Goal: Transaction & Acquisition: Book appointment/travel/reservation

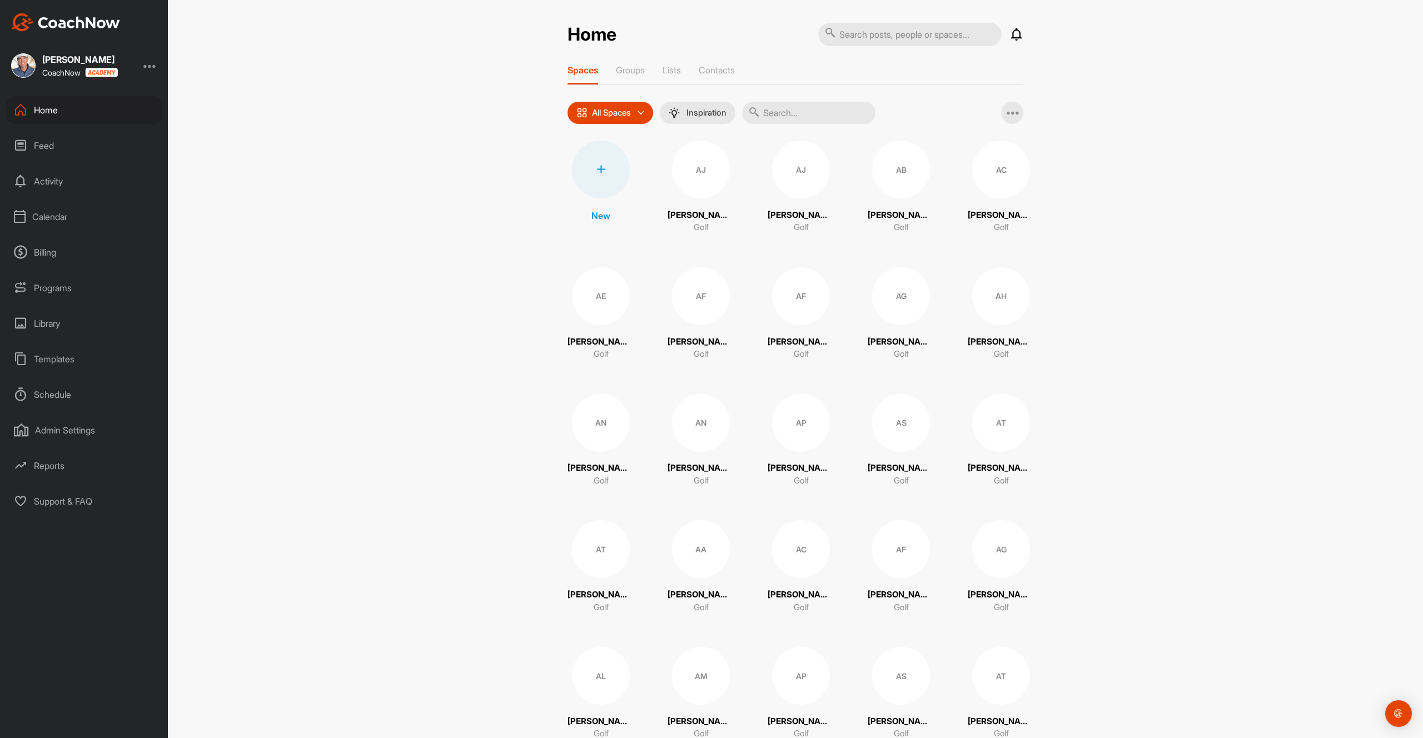
click at [43, 215] on div "Calendar" at bounding box center [84, 217] width 157 height 28
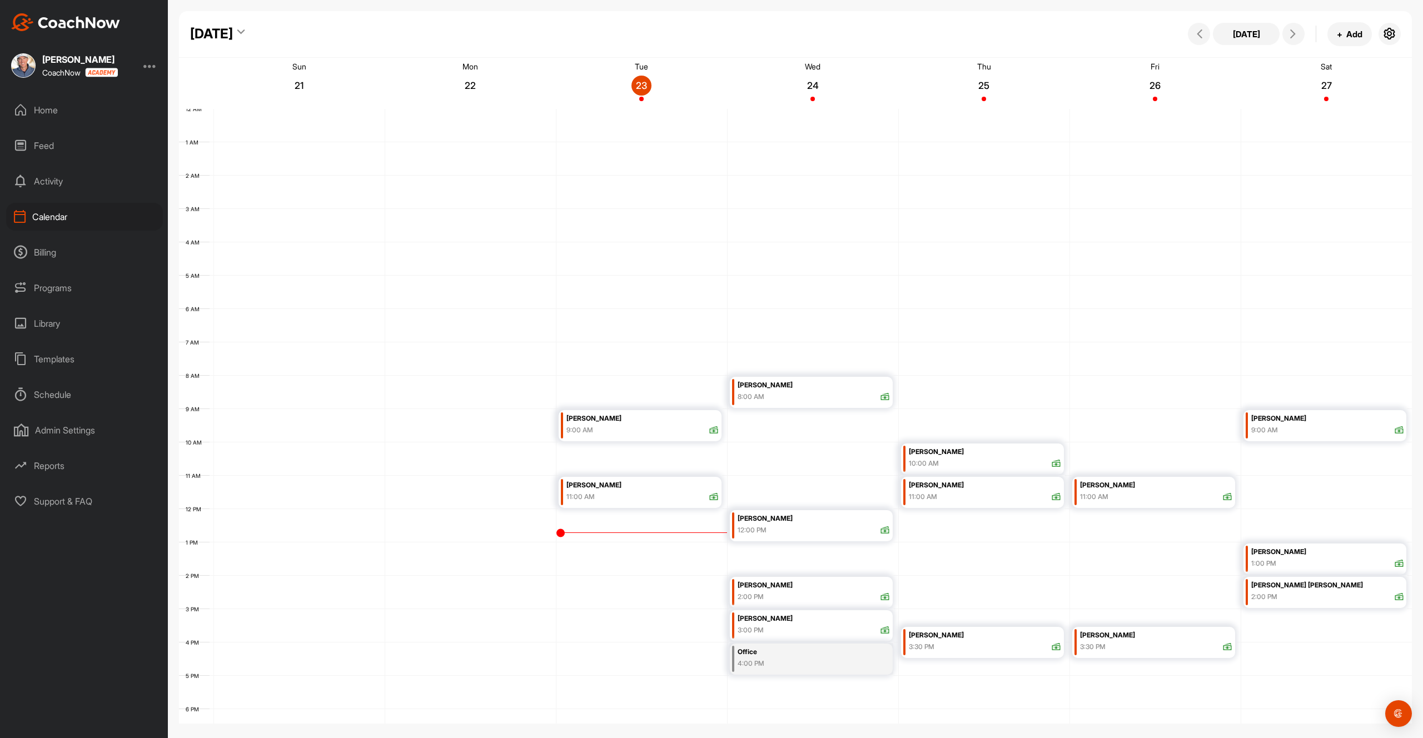
scroll to position [148, 0]
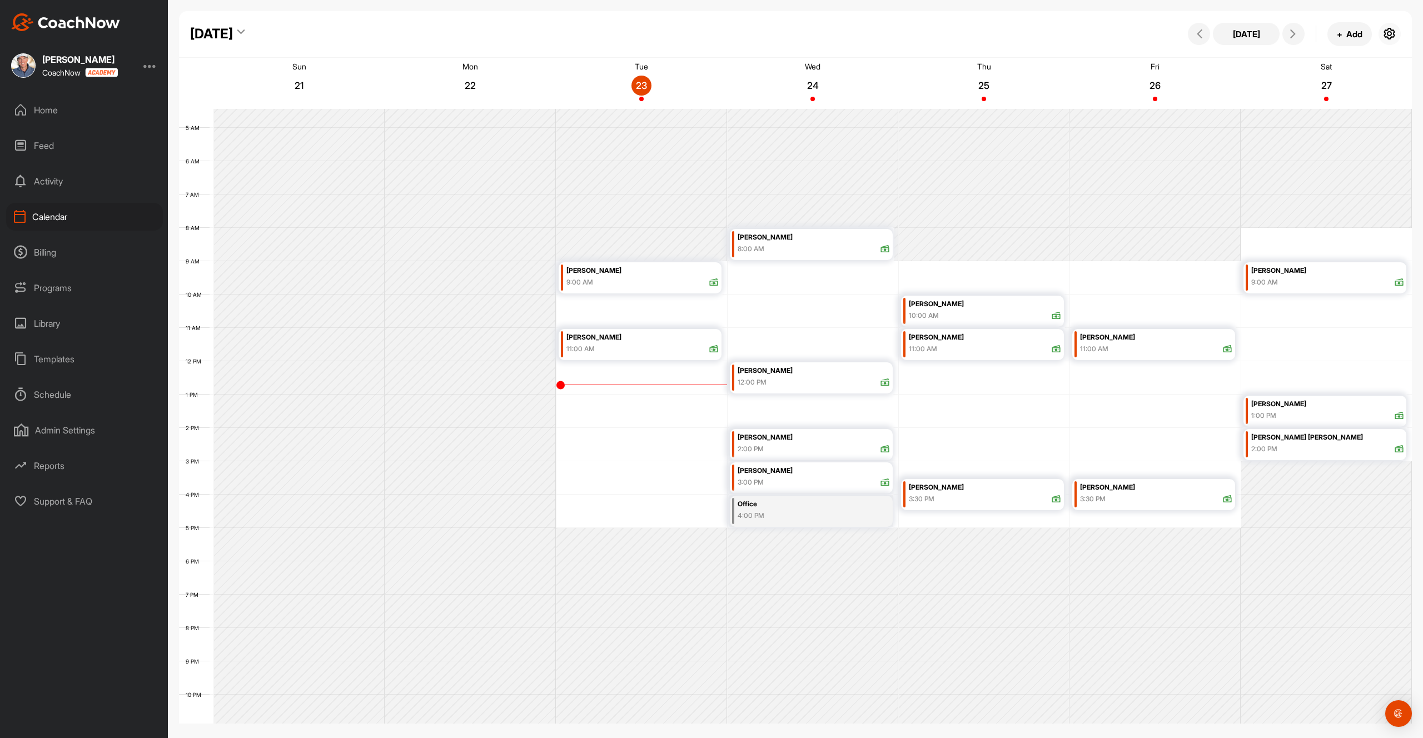
click at [1388, 36] on icon "button" at bounding box center [1389, 33] width 13 height 13
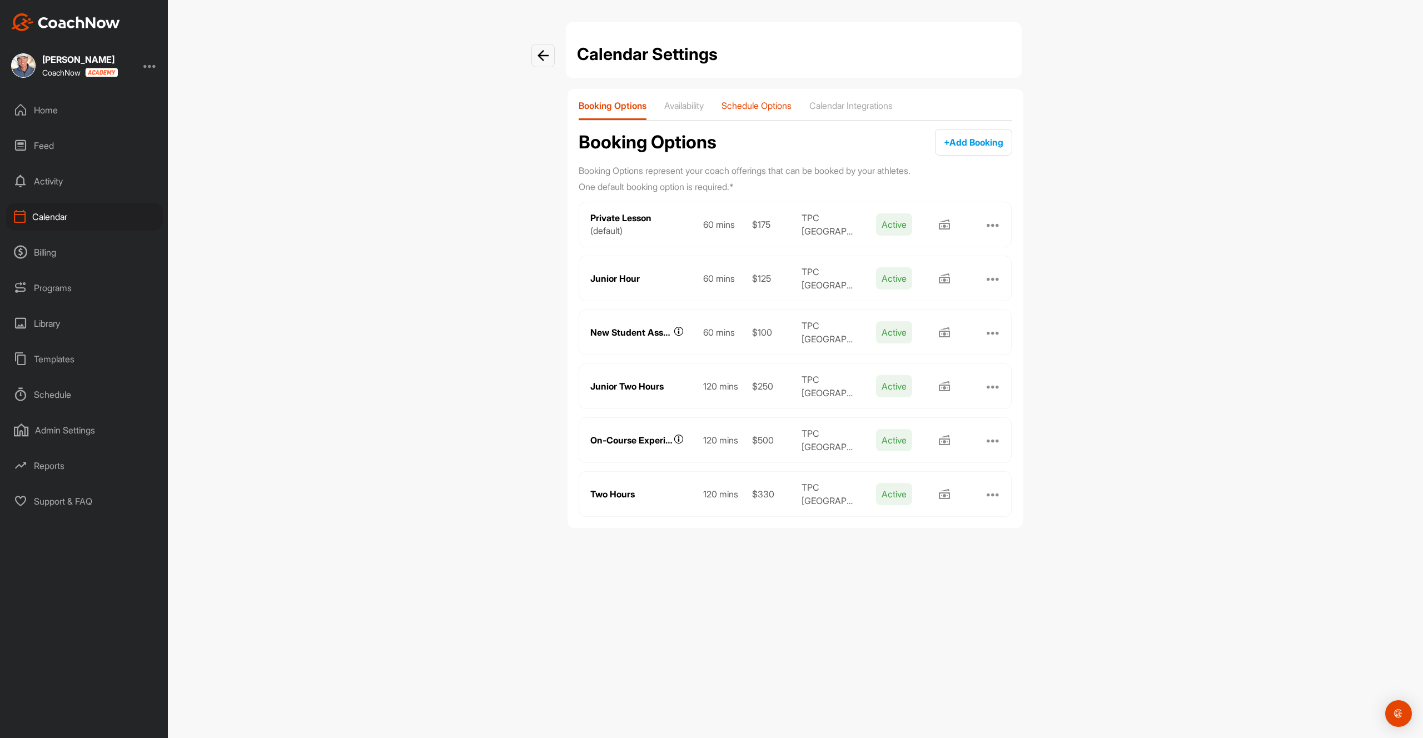
click at [782, 101] on p "Schedule Options" at bounding box center [756, 105] width 70 height 11
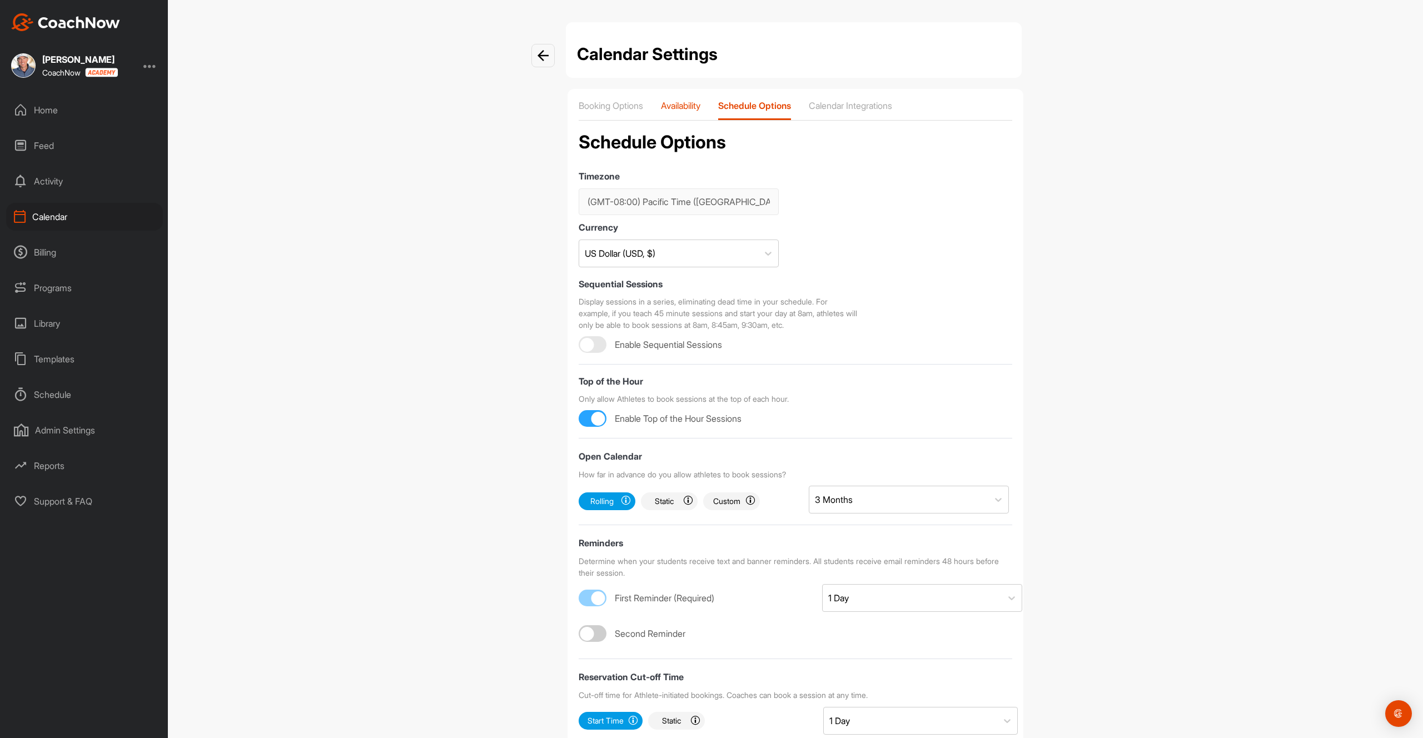
click at [700, 102] on p "Availability" at bounding box center [680, 105] width 39 height 11
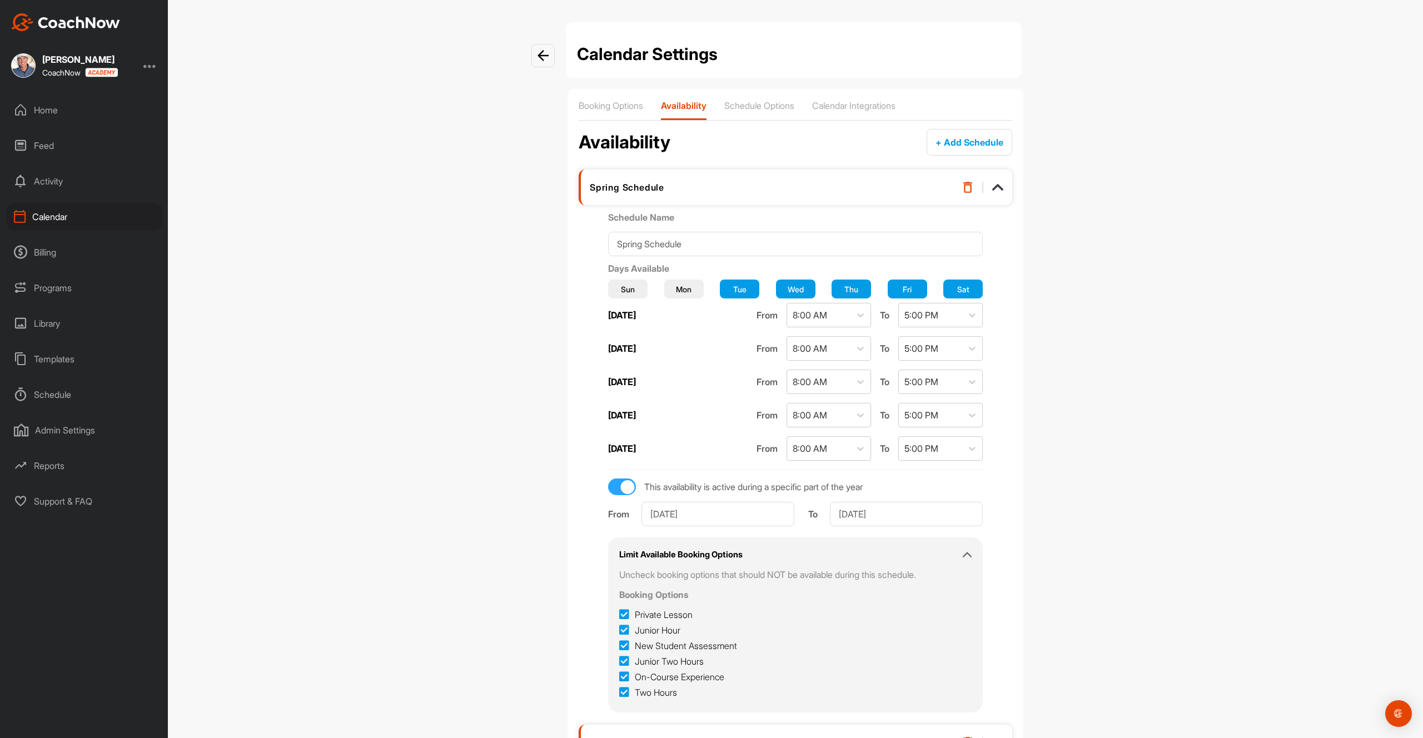
click at [74, 106] on div "Home" at bounding box center [84, 110] width 157 height 28
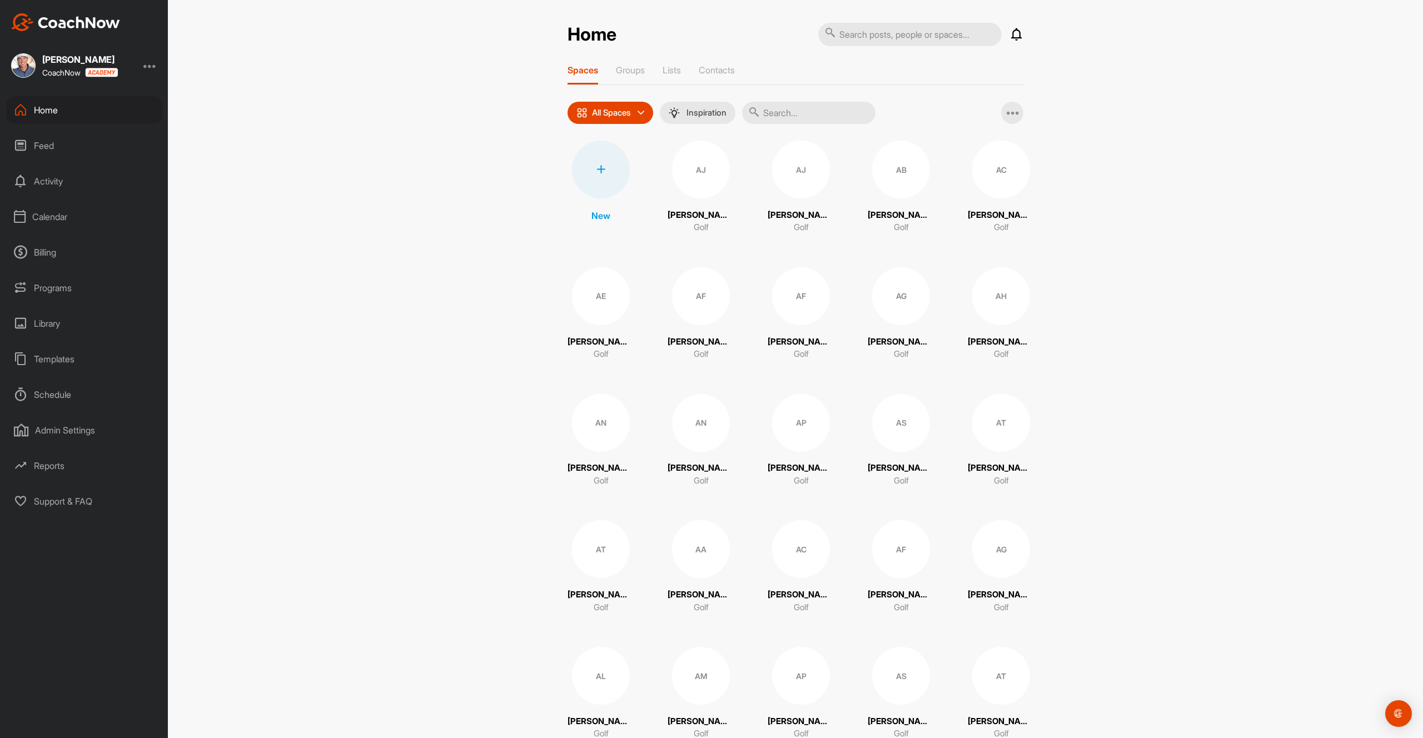
click at [807, 104] on input "text" at bounding box center [808, 113] width 133 height 22
type input "jacob"
click at [781, 183] on div "CJ" at bounding box center [801, 170] width 58 height 58
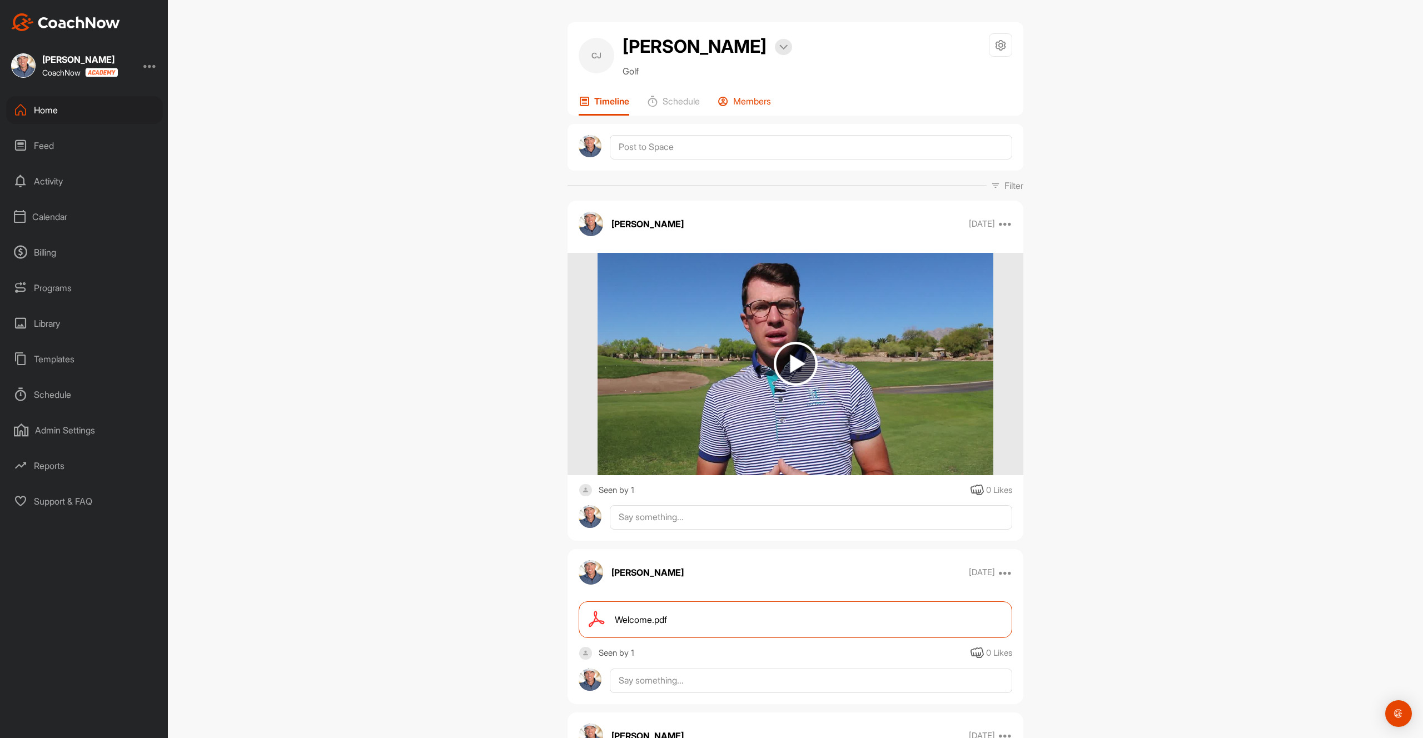
click at [734, 96] on div "Members" at bounding box center [743, 106] width 53 height 20
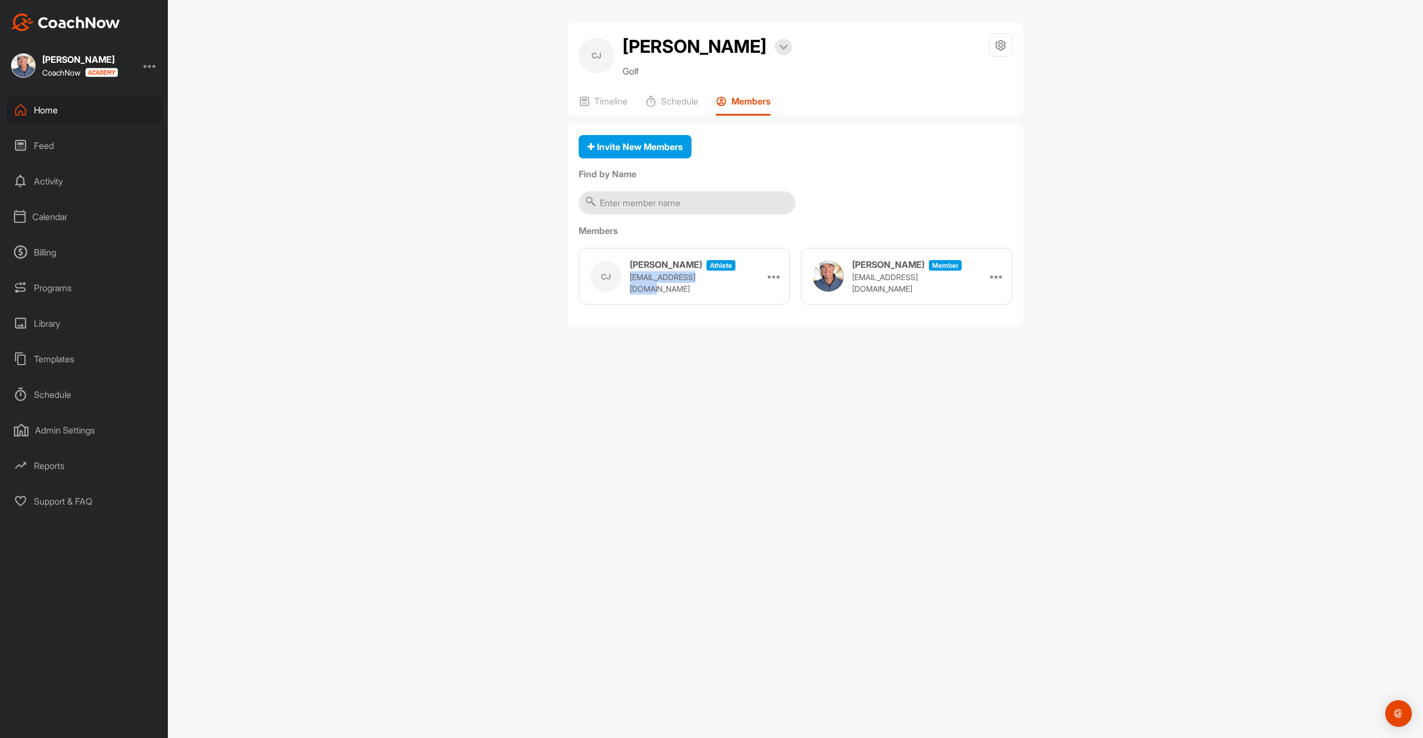
drag, startPoint x: 723, startPoint y: 285, endPoint x: 628, endPoint y: 284, distance: 95.0
click at [628, 284] on div "CJ Craig Jacobs athlete padro3000@hotmail.com Remove" at bounding box center [684, 276] width 211 height 57
copy p "padro3000@hotmail.com"
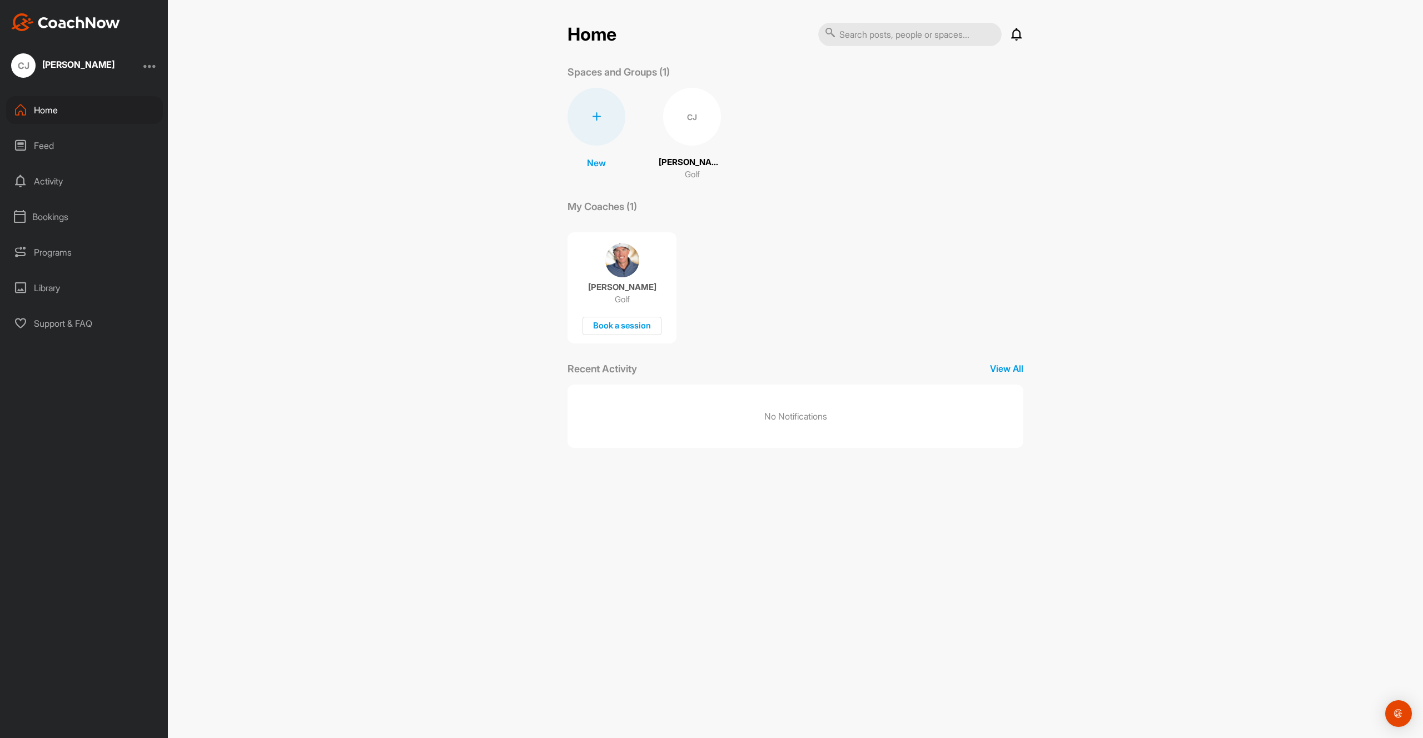
click at [594, 264] on div "[PERSON_NAME] Golf Book a session" at bounding box center [621, 287] width 109 height 111
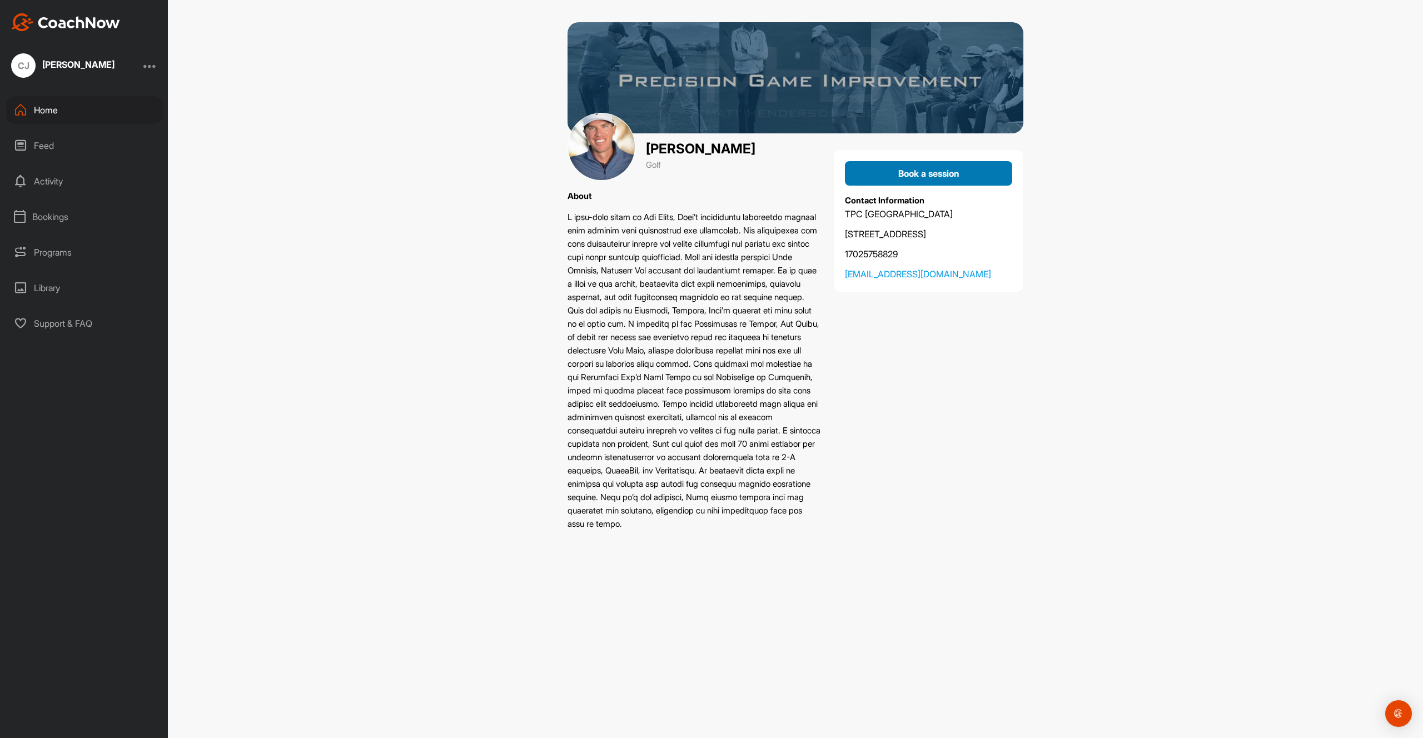
click at [929, 176] on span "Book a session" at bounding box center [928, 173] width 61 height 11
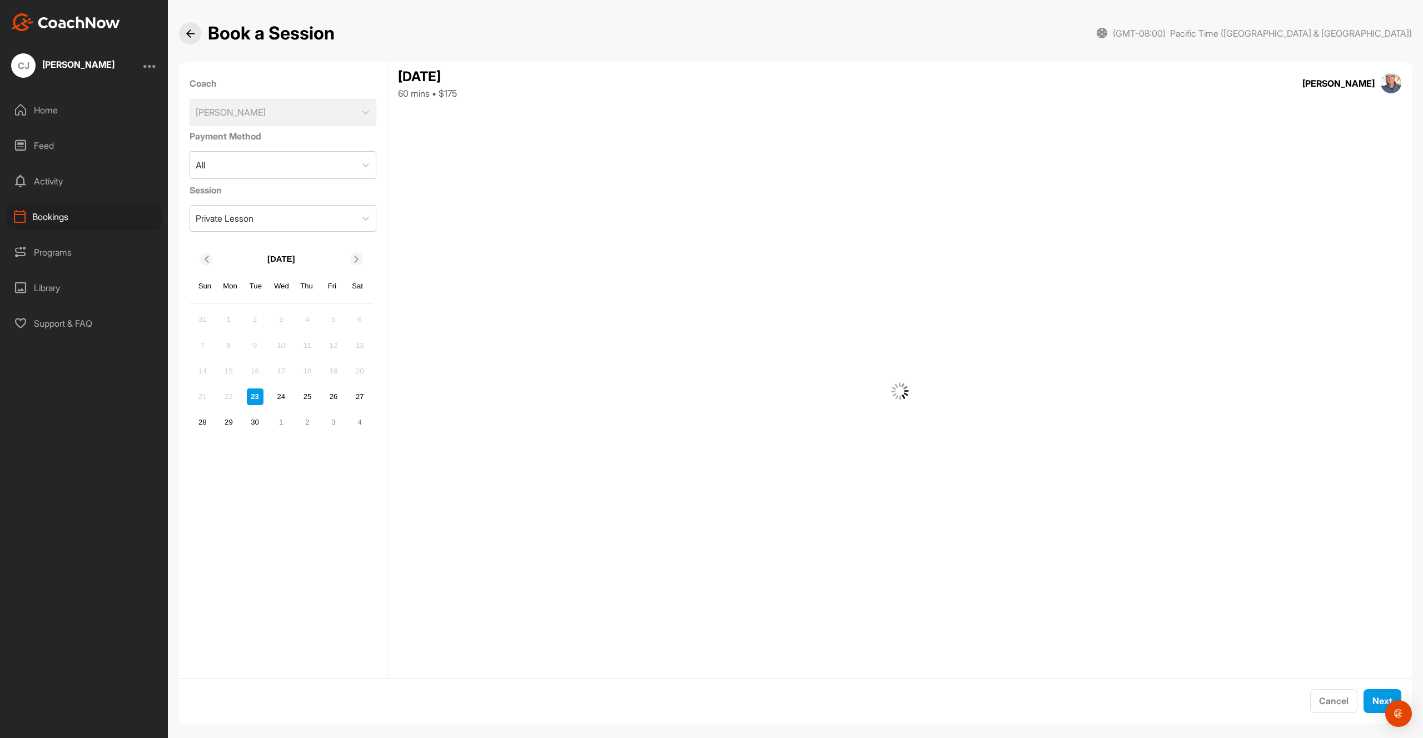
scroll to position [11, 0]
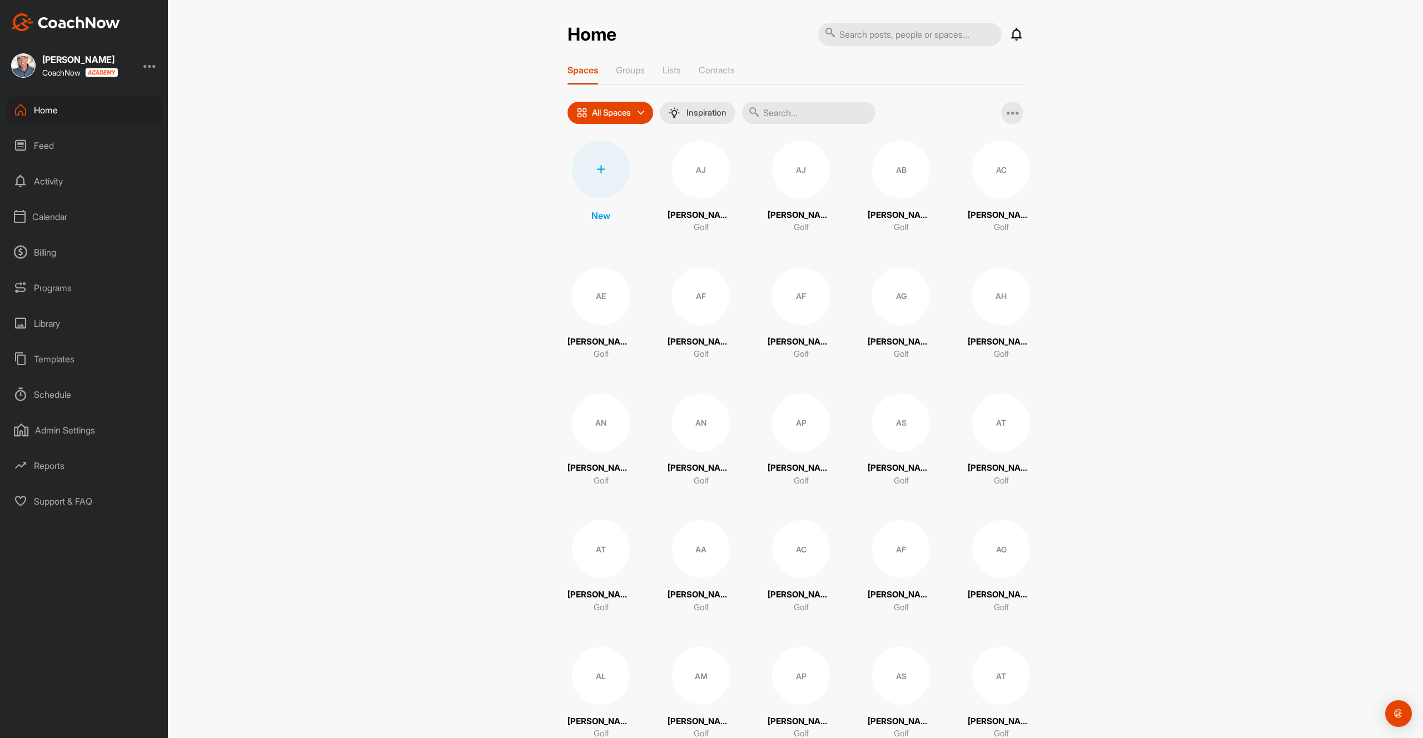
click at [904, 33] on input "text" at bounding box center [909, 34] width 183 height 23
type input "fann"
click at [829, 108] on input "text" at bounding box center [808, 113] width 133 height 22
type input "fann"
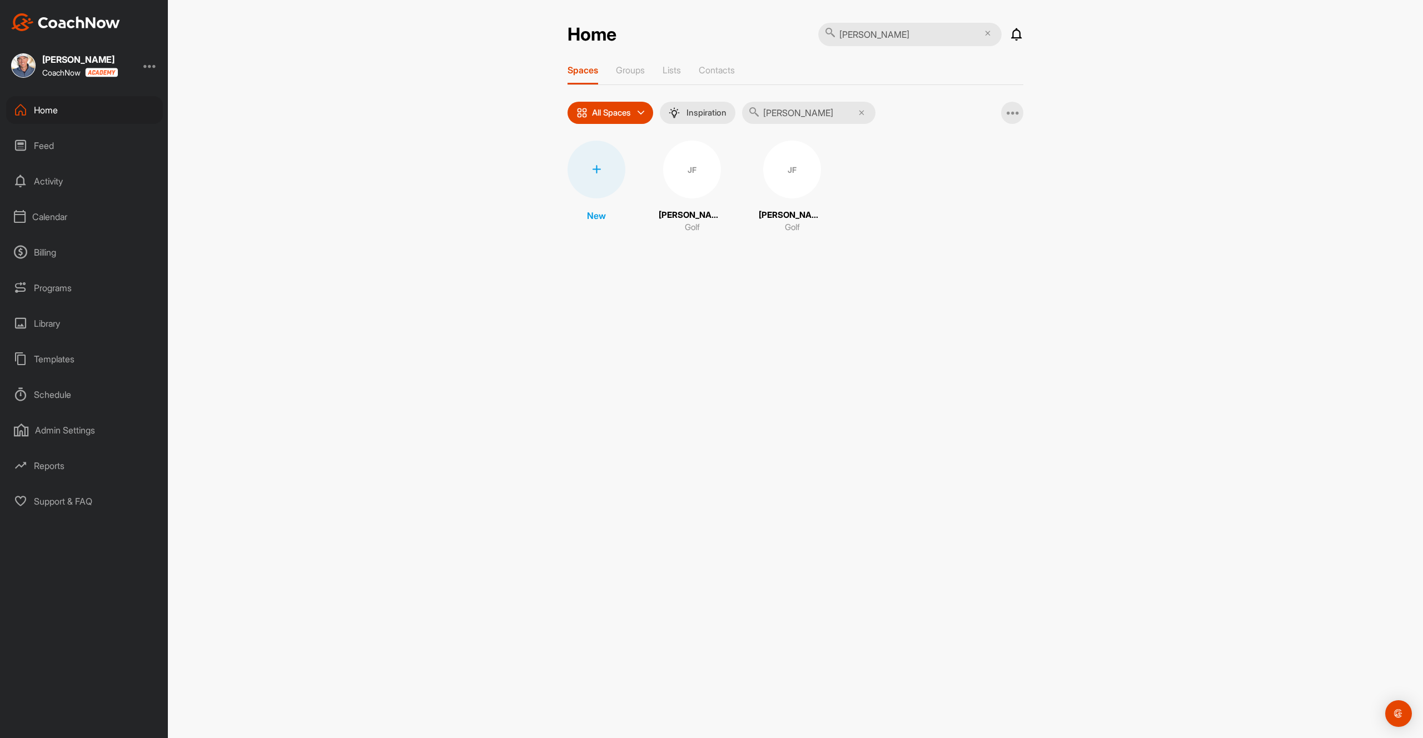
click at [986, 33] on icon at bounding box center [988, 34] width 6 height 6
click at [692, 170] on div "JF" at bounding box center [692, 170] width 58 height 58
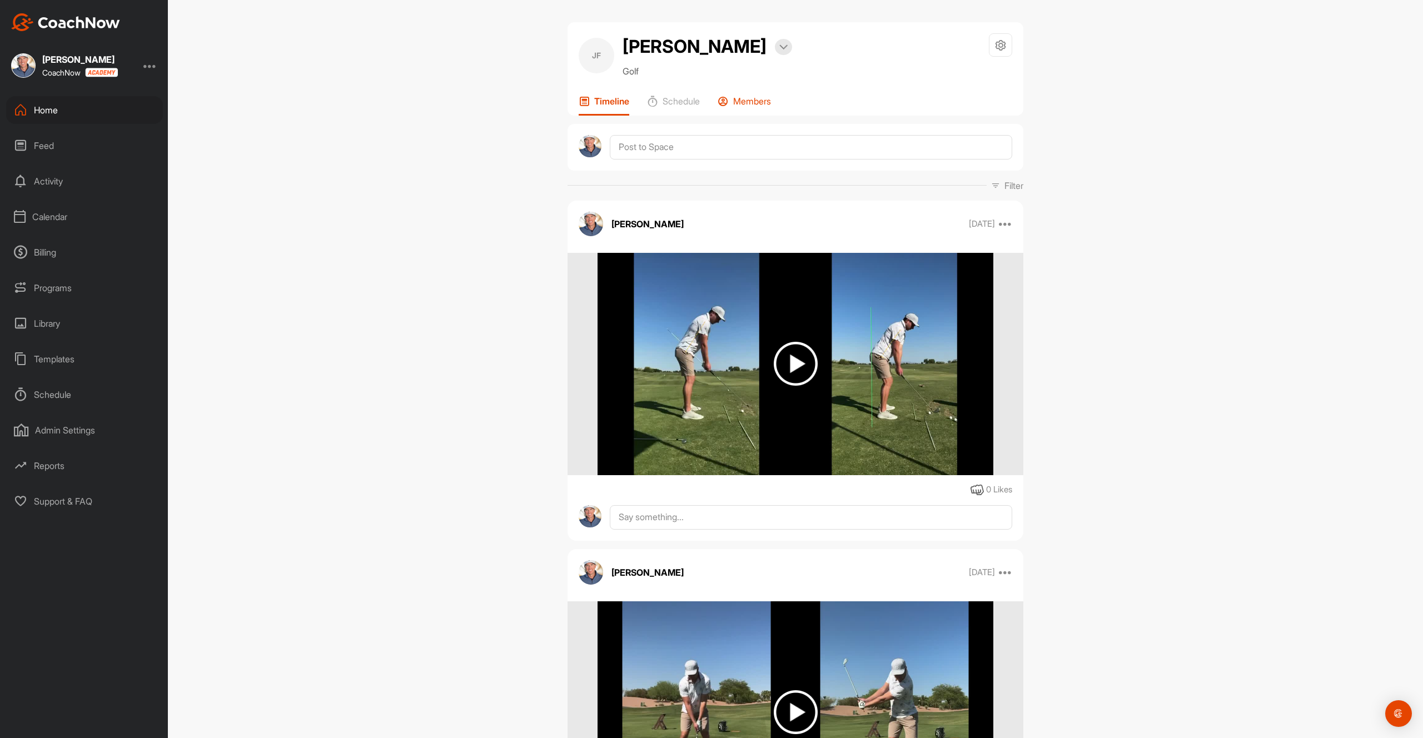
click at [745, 112] on div "Members" at bounding box center [743, 106] width 53 height 20
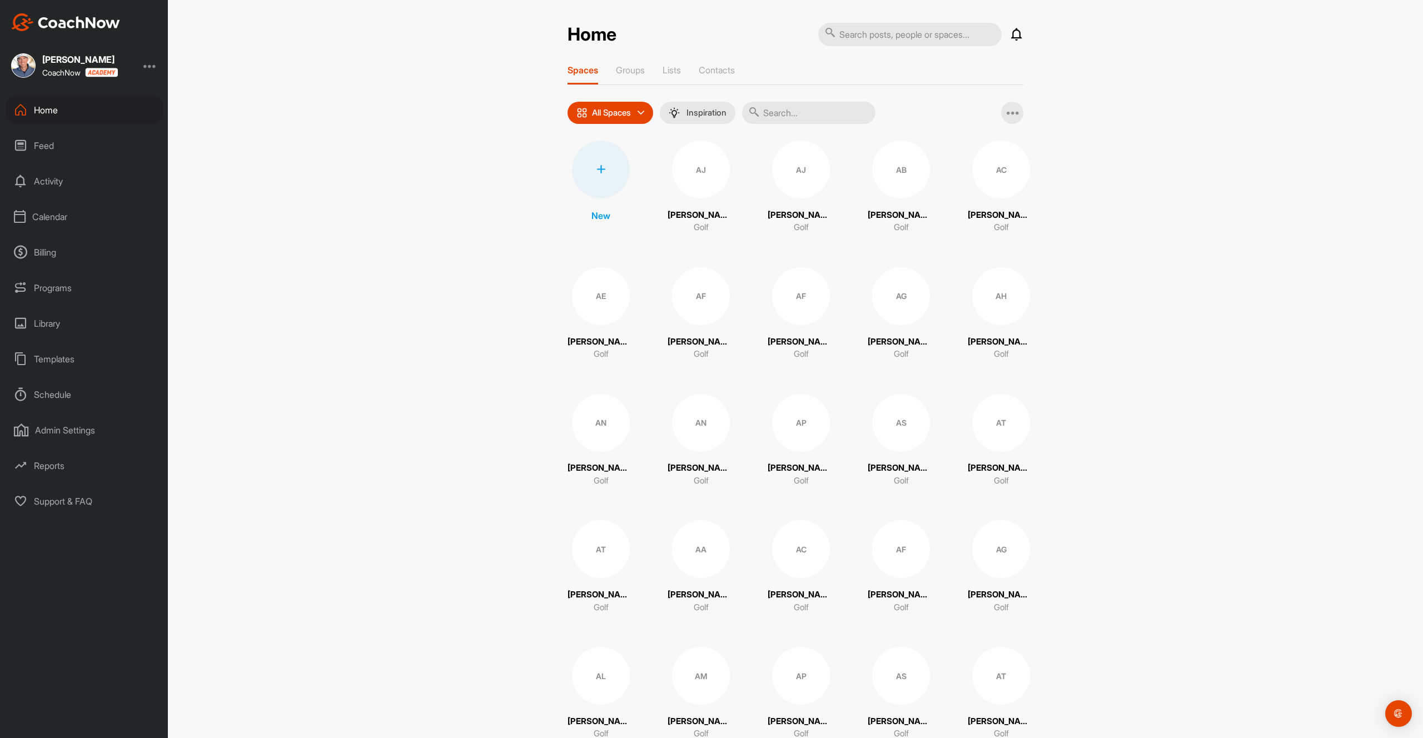
click at [804, 110] on input "text" at bounding box center [808, 113] width 133 height 22
type input "fann"
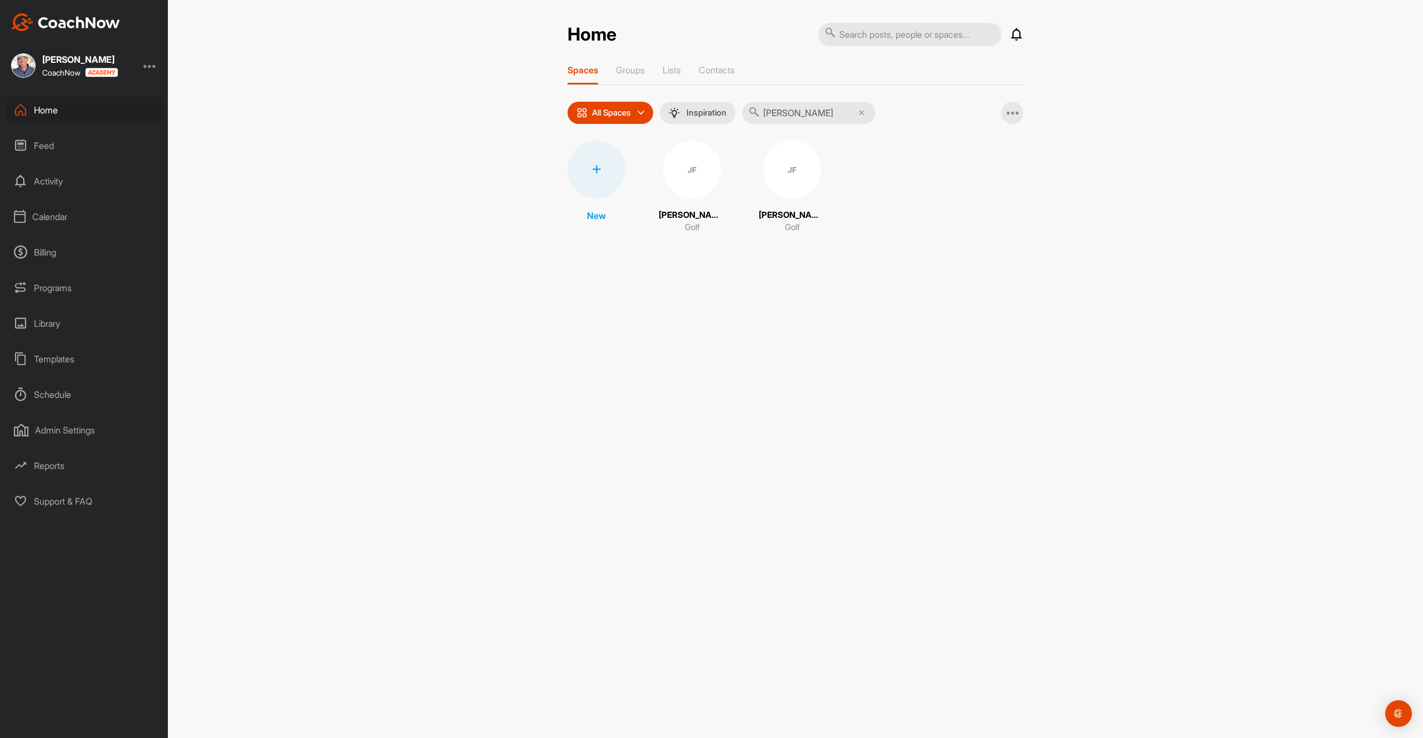
click at [790, 183] on div "JF" at bounding box center [792, 170] width 58 height 58
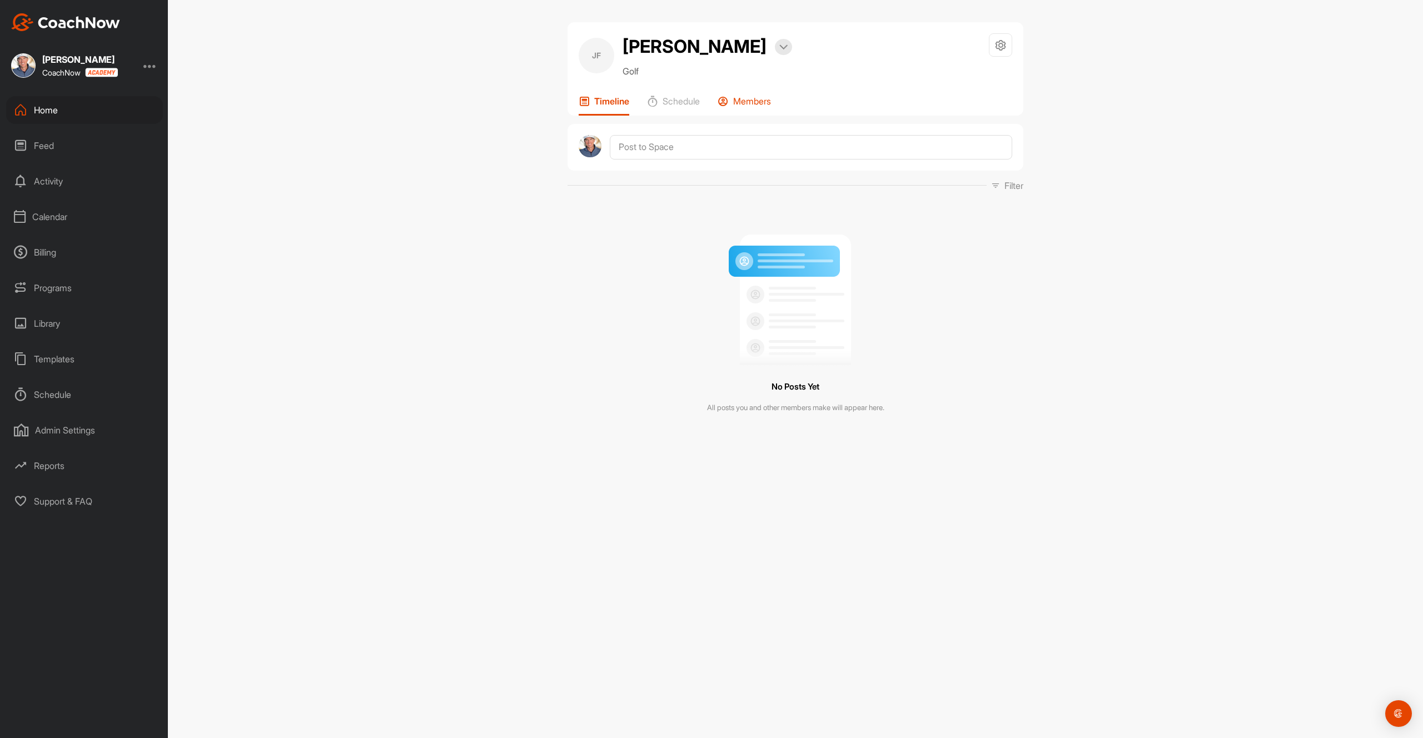
click at [750, 101] on p "Members" at bounding box center [752, 101] width 38 height 11
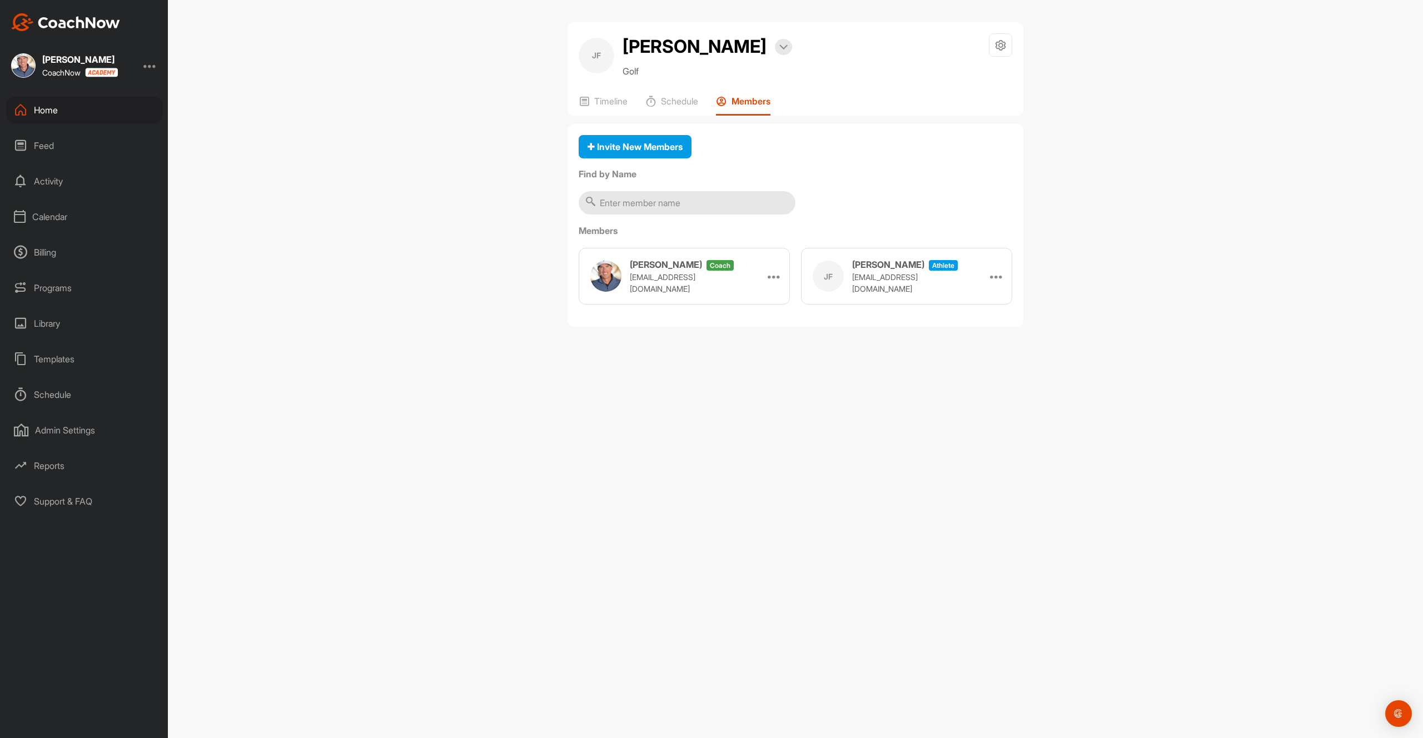
click at [78, 118] on div "Home" at bounding box center [84, 110] width 157 height 28
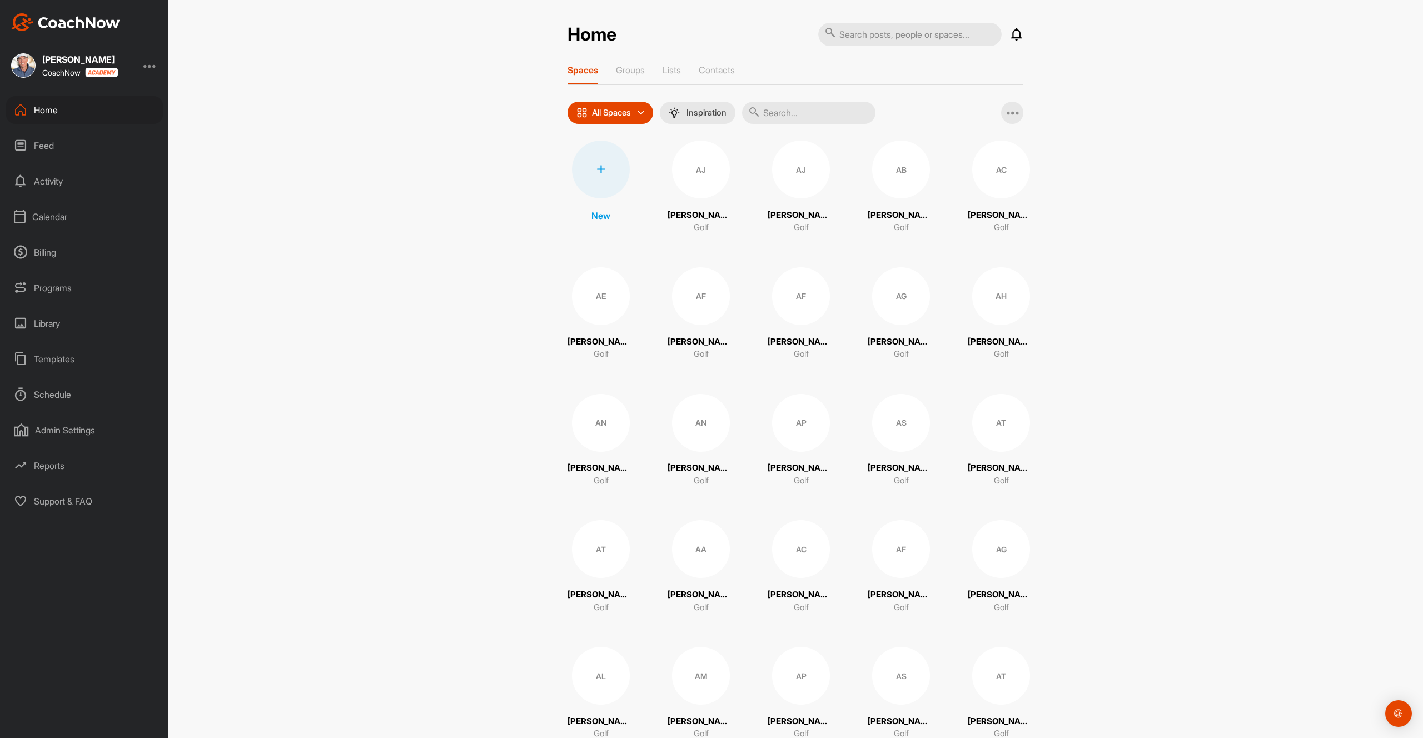
click at [806, 105] on input "text" at bounding box center [808, 113] width 133 height 22
type input "fann"
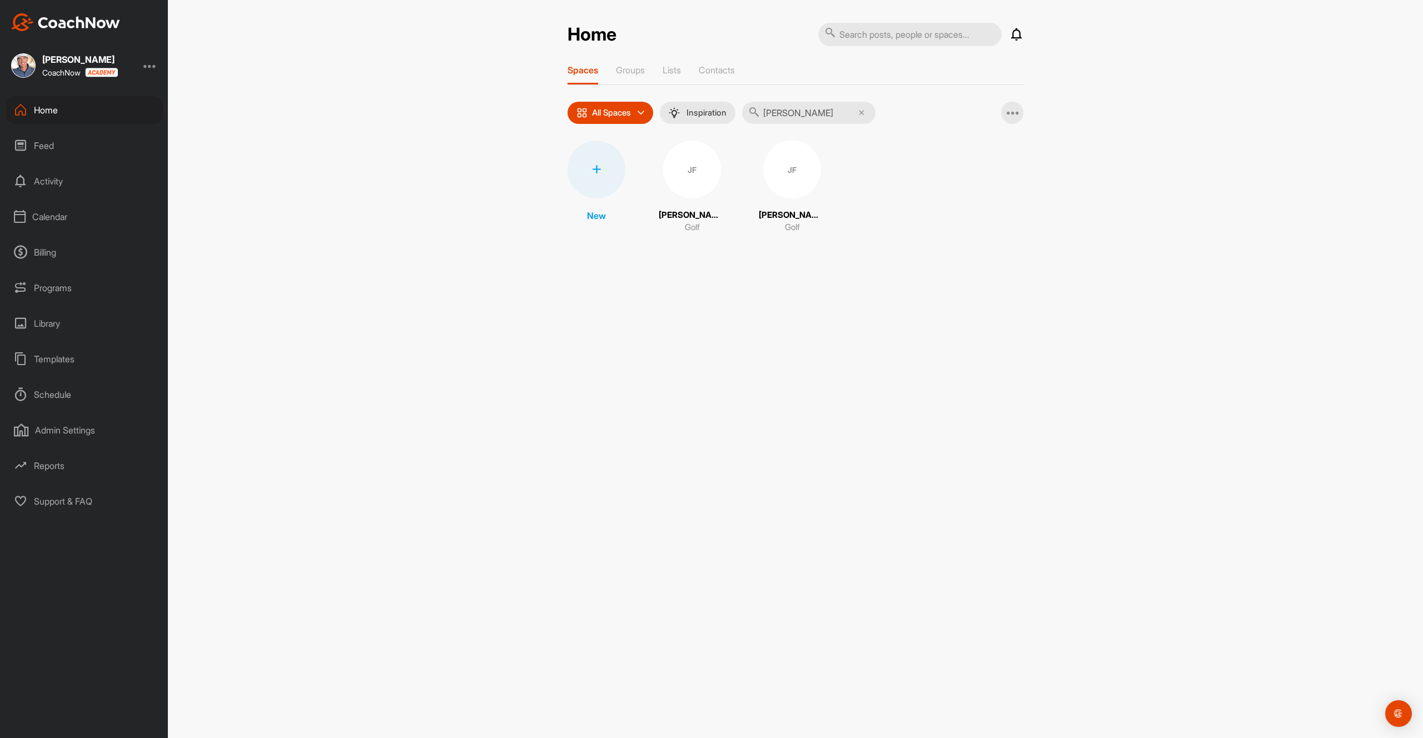
click at [709, 173] on div "JF" at bounding box center [692, 170] width 58 height 58
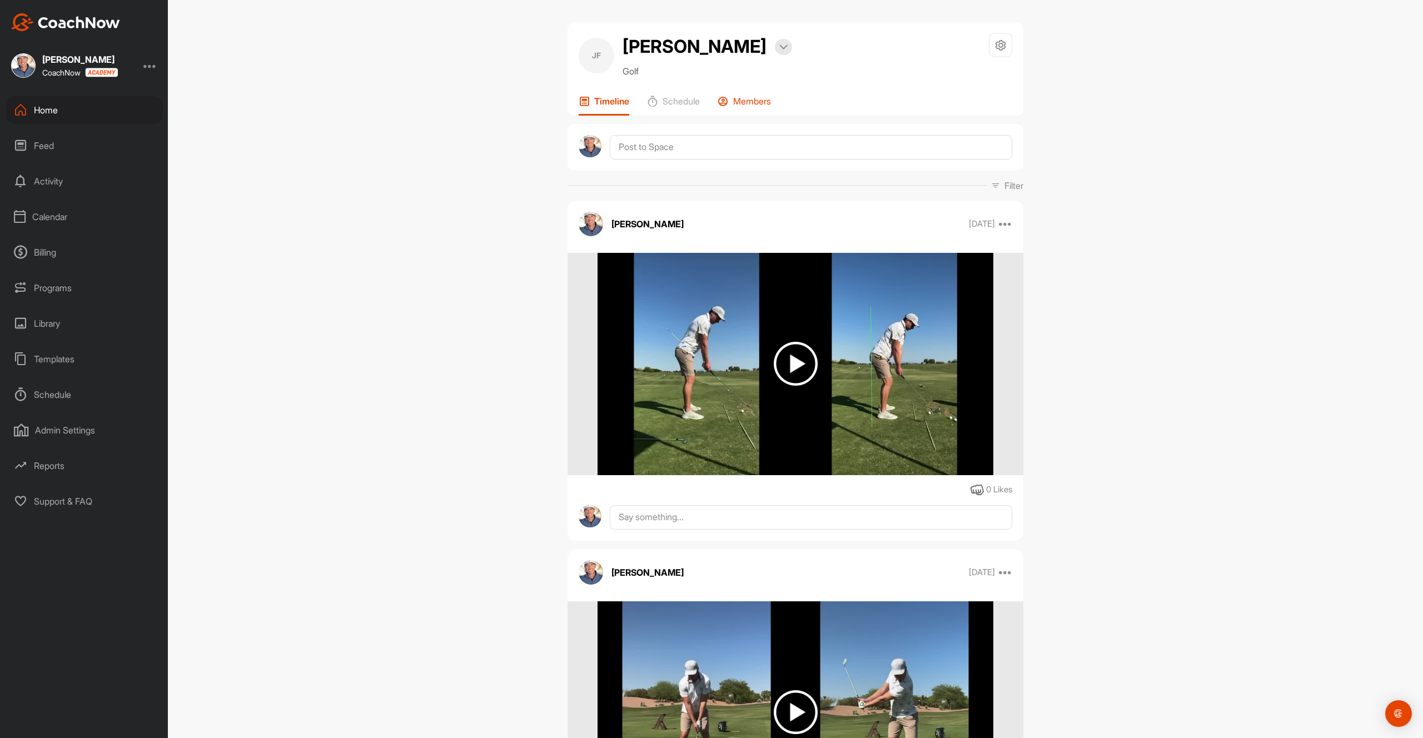
click at [735, 107] on div "Members" at bounding box center [743, 106] width 53 height 20
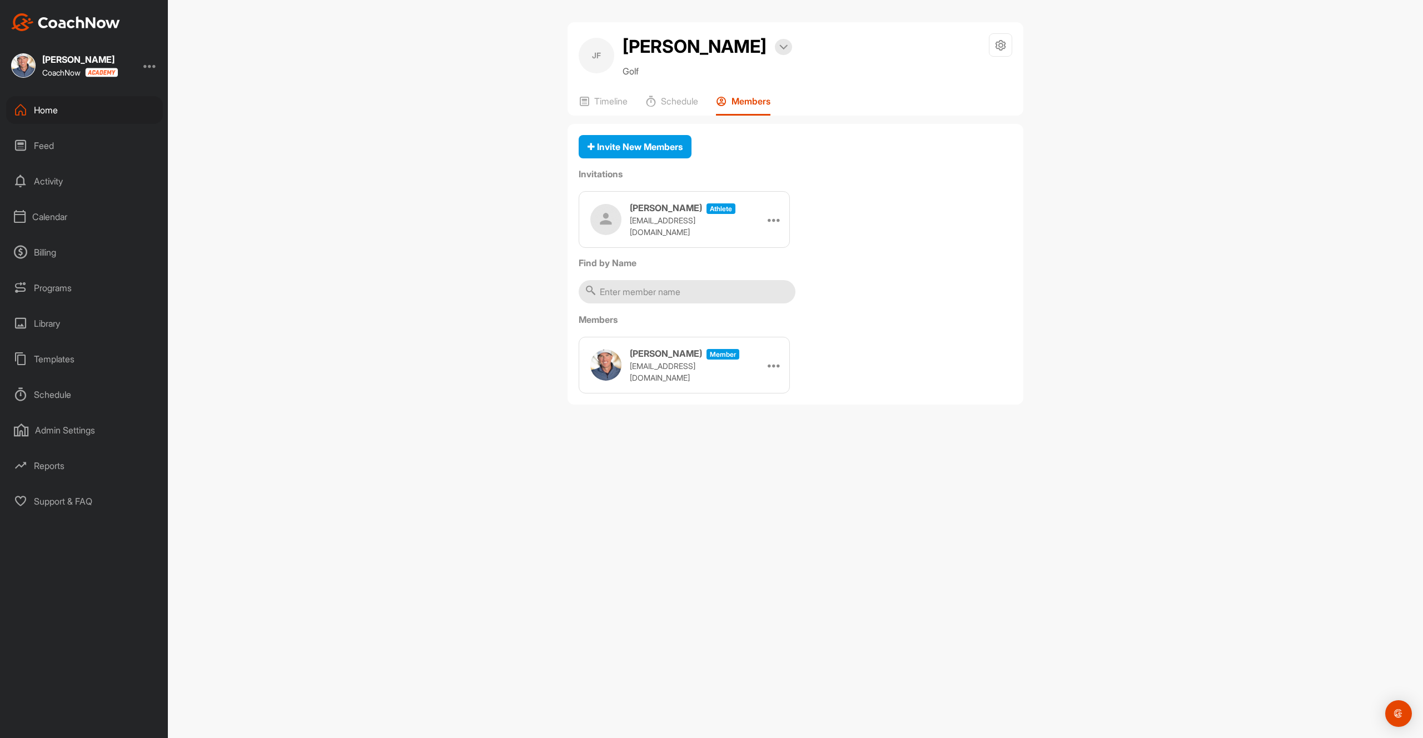
click at [57, 109] on div "Home" at bounding box center [84, 110] width 157 height 28
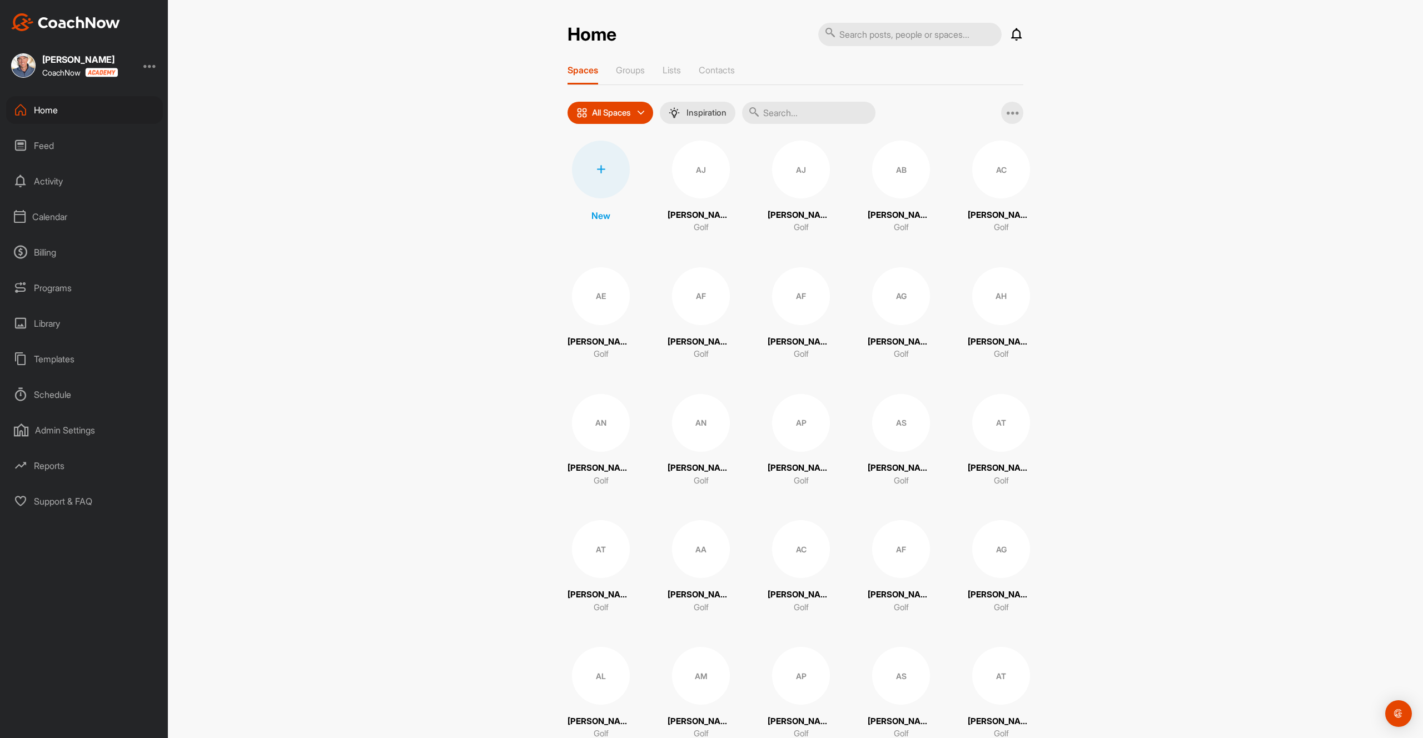
click at [801, 119] on input "text" at bounding box center [808, 113] width 133 height 22
type input "jain"
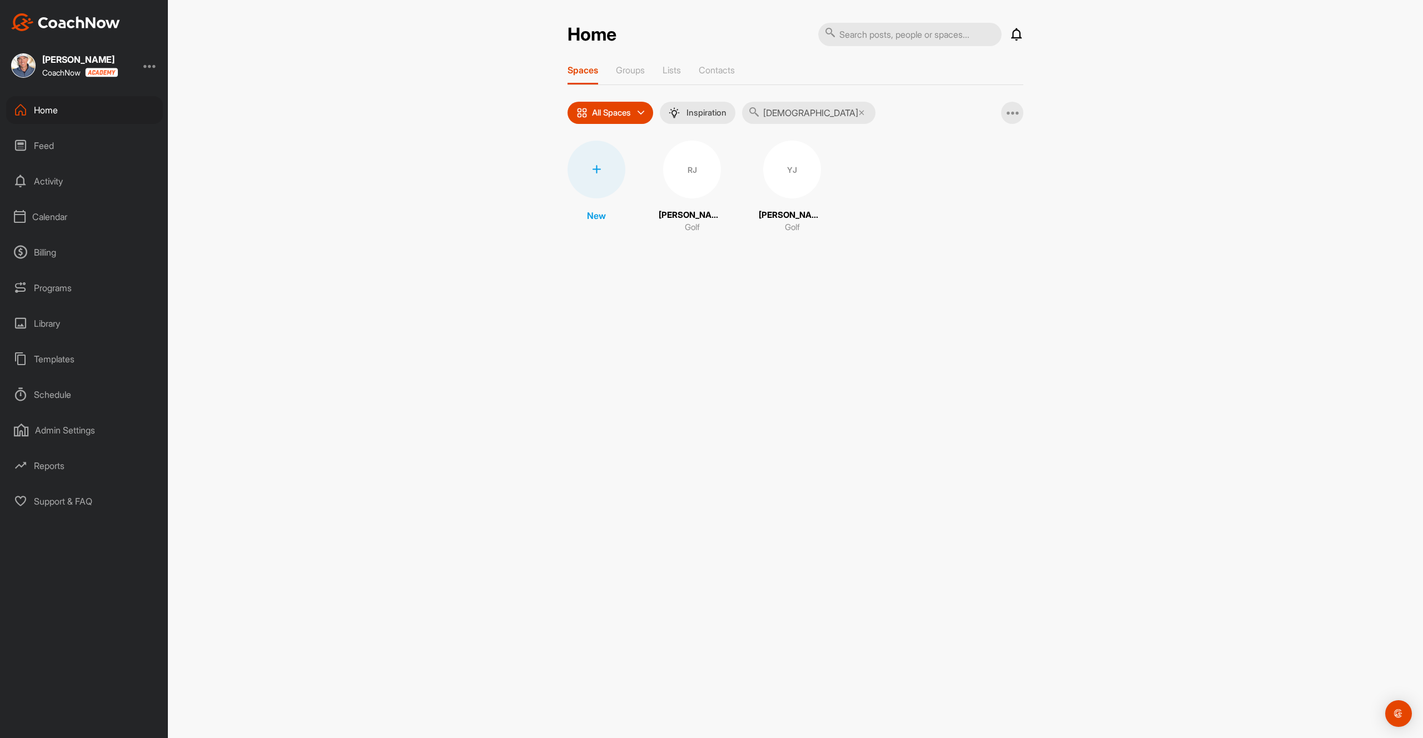
click at [687, 173] on div "RJ" at bounding box center [692, 170] width 58 height 58
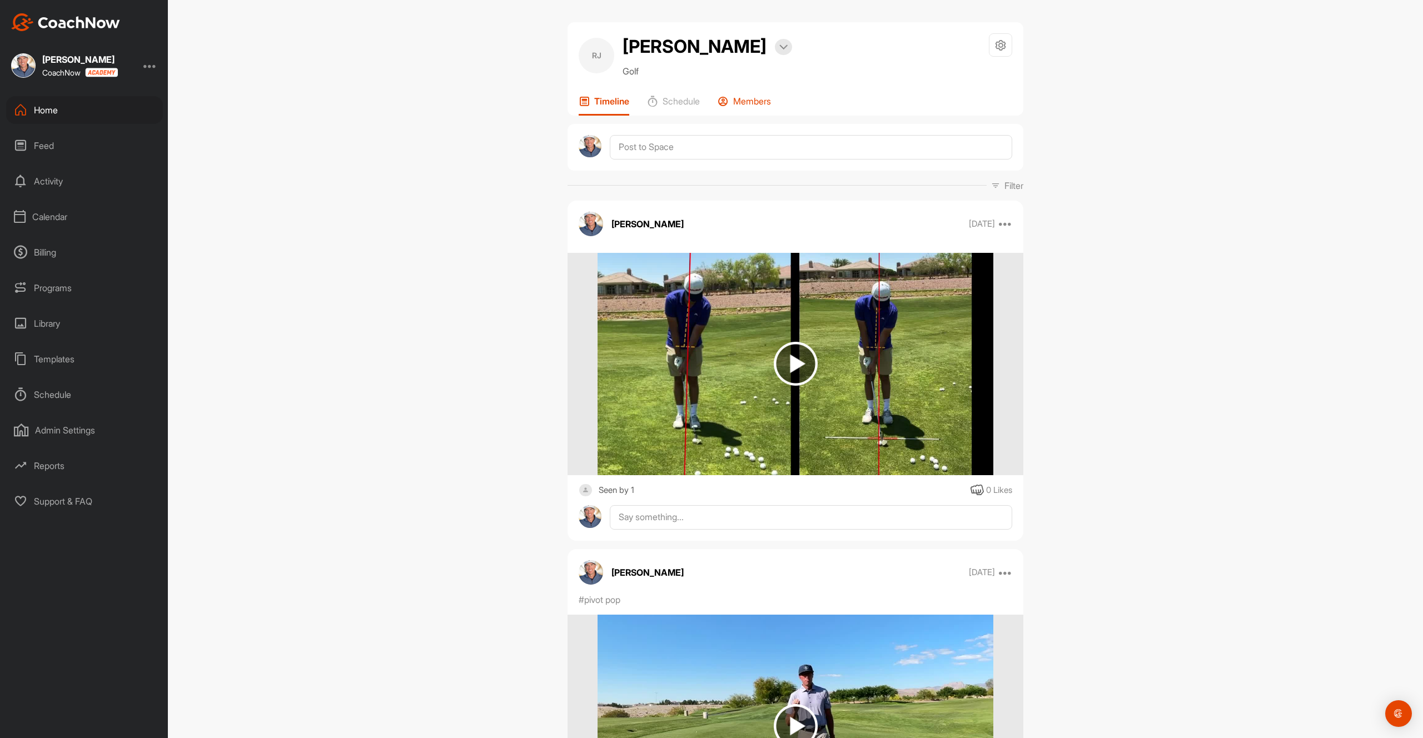
click at [740, 109] on div "Members" at bounding box center [743, 106] width 53 height 20
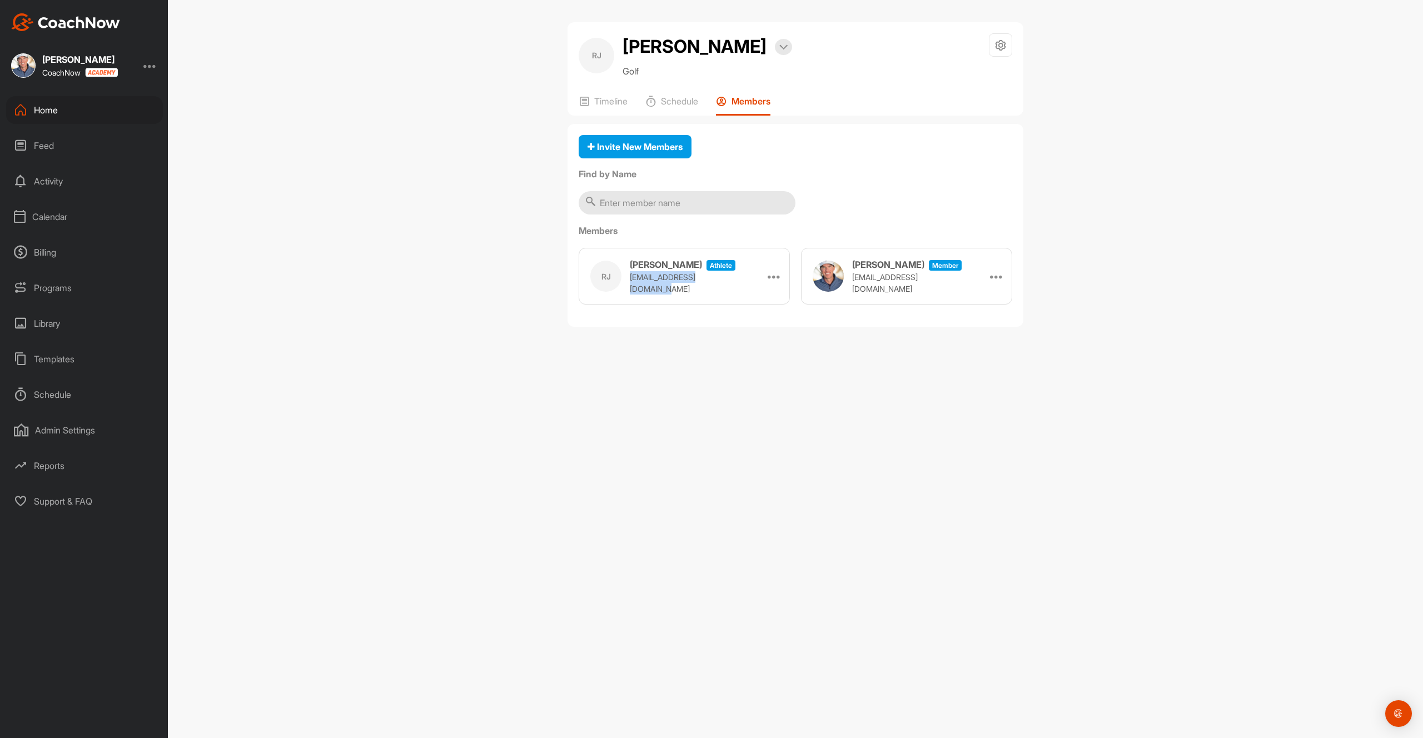
drag, startPoint x: 732, startPoint y: 284, endPoint x: 626, endPoint y: 288, distance: 106.2
click at [626, 288] on div "RJ Rehan Jain athlete rehanjain18507@gmail.com Remove" at bounding box center [684, 276] width 211 height 57
copy p "rehanjain18507@gmail.com"
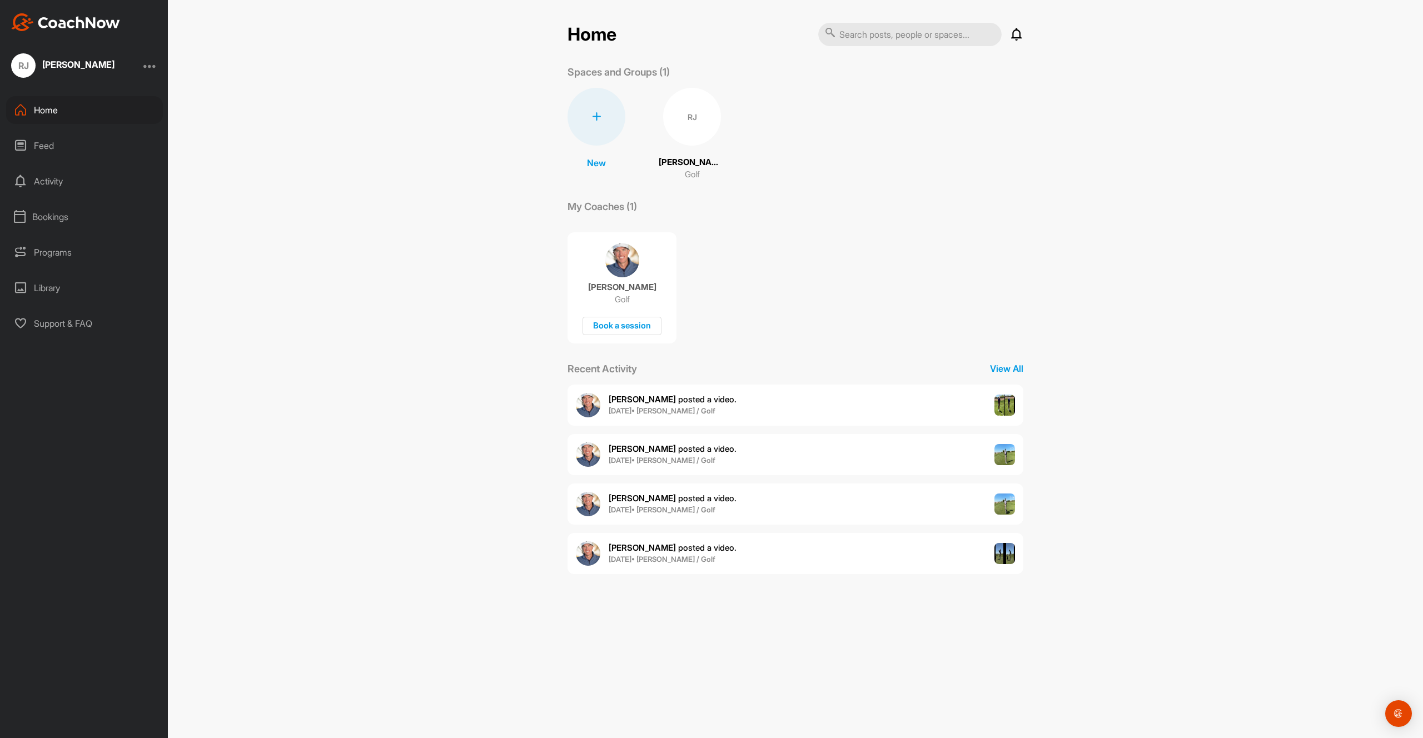
click at [644, 256] on div "Matt Henderson Golf Book a session" at bounding box center [621, 287] width 109 height 111
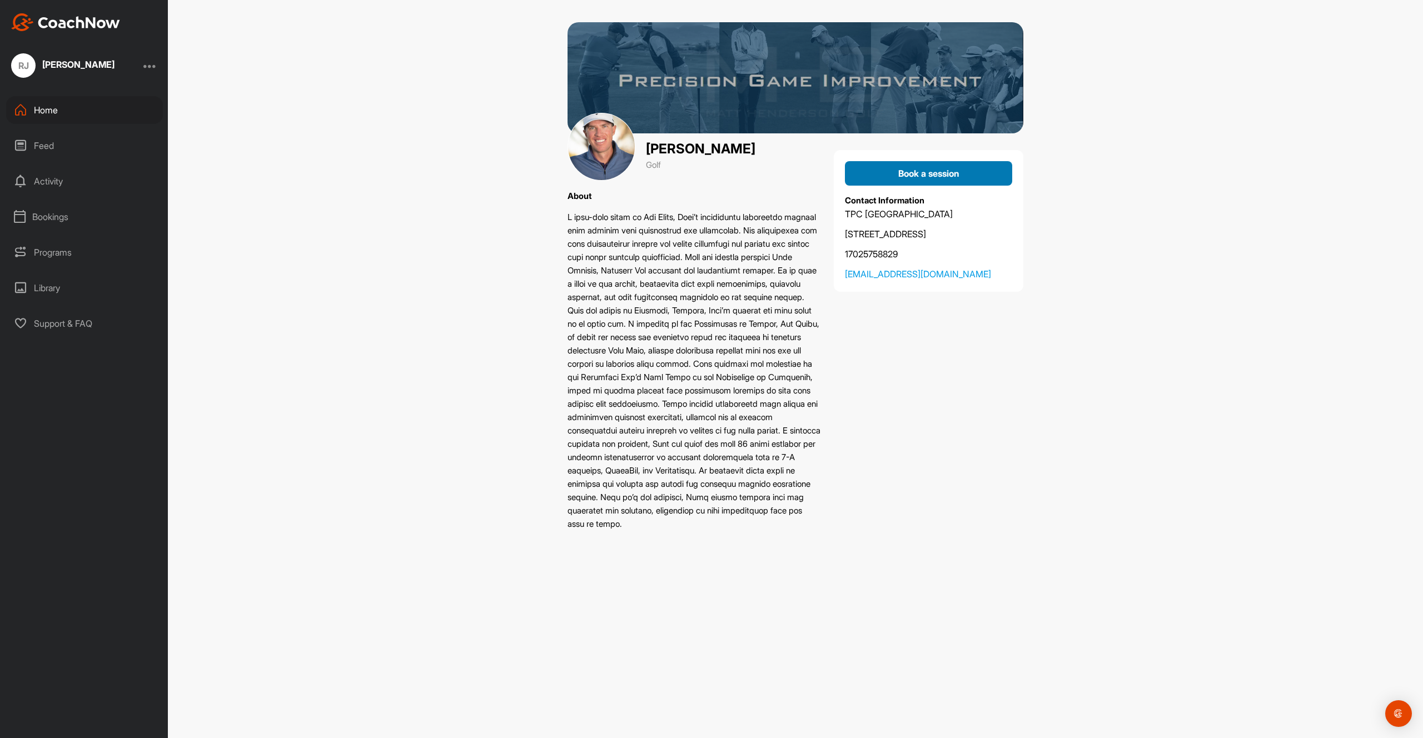
click at [912, 175] on span "Book a session" at bounding box center [928, 173] width 61 height 11
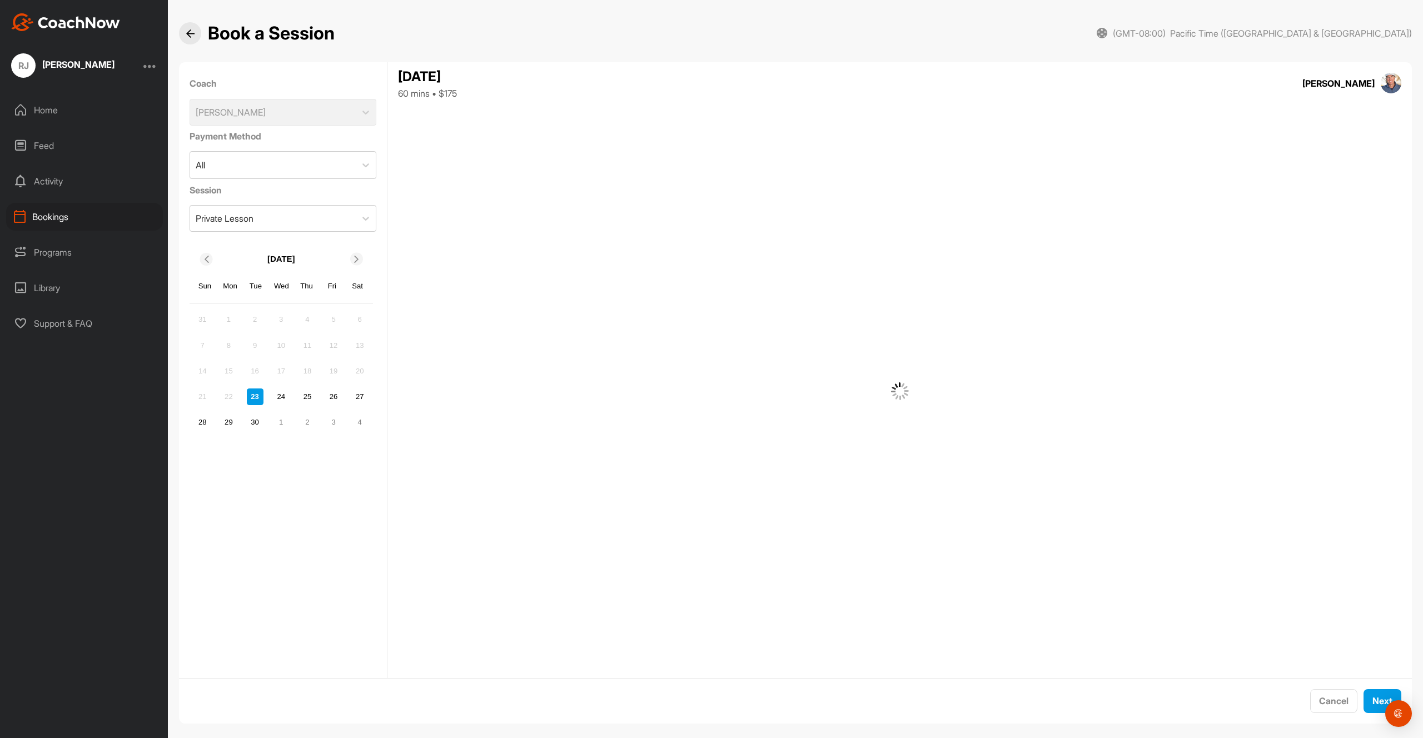
scroll to position [11, 0]
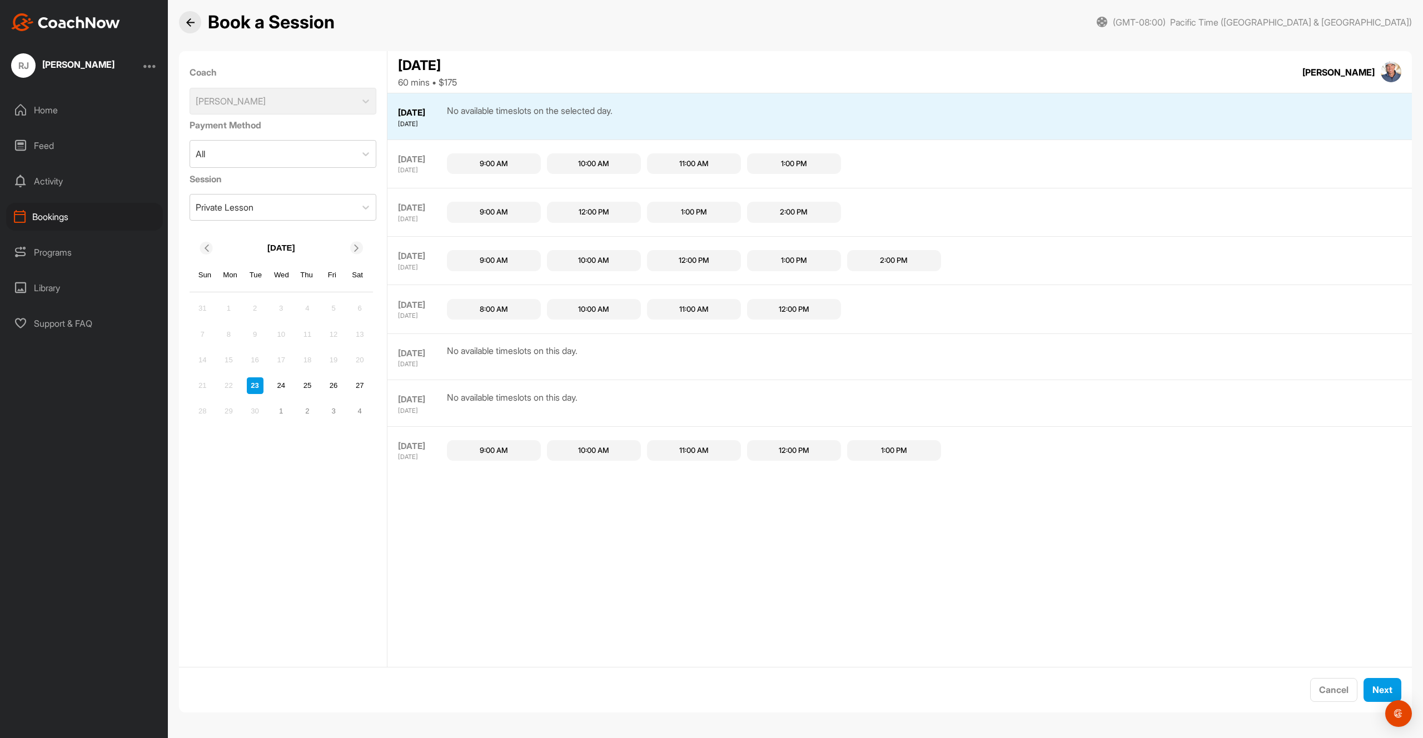
click at [682, 256] on div "12:00 PM" at bounding box center [694, 260] width 31 height 11
click at [68, 117] on div "Home" at bounding box center [84, 110] width 157 height 28
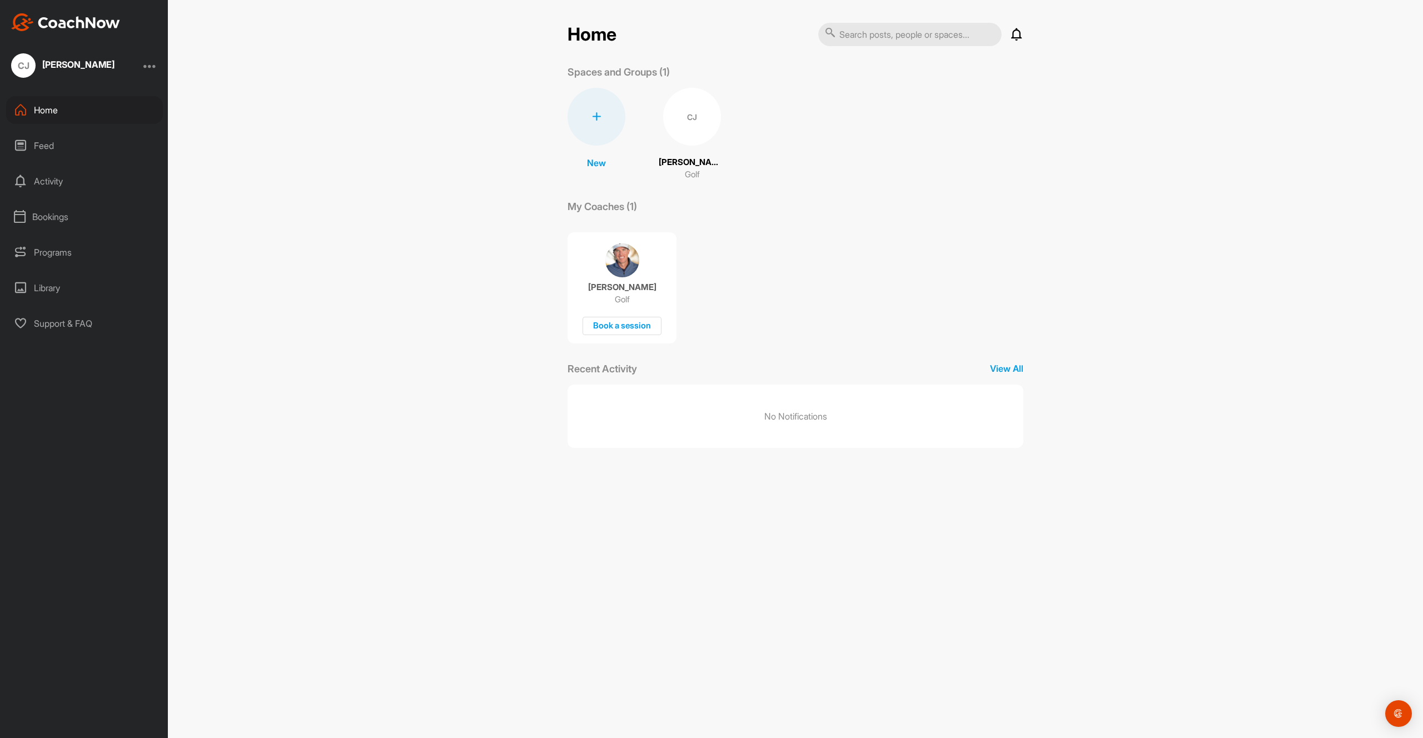
click at [619, 281] on div "Matt Henderson Golf Book a session" at bounding box center [621, 287] width 109 height 111
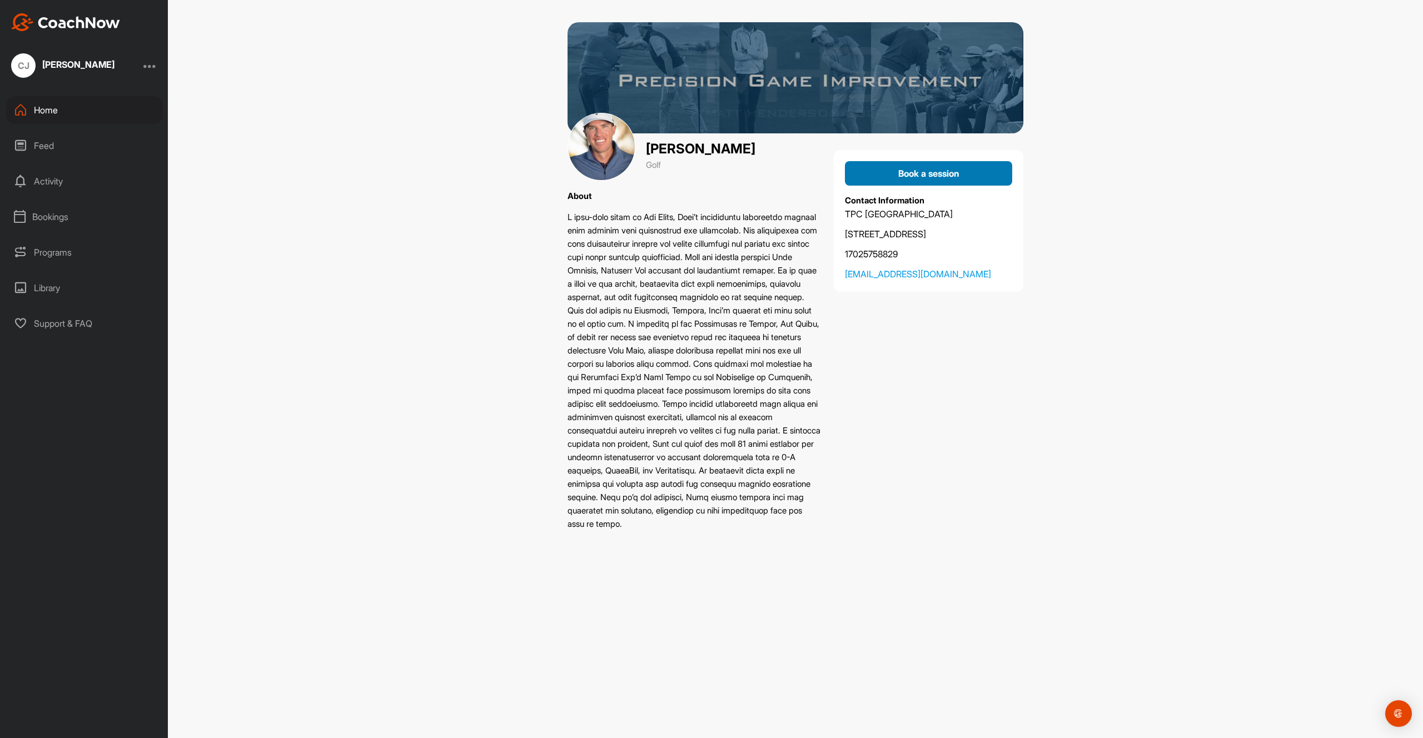
click at [903, 170] on span "Book a session" at bounding box center [928, 173] width 61 height 11
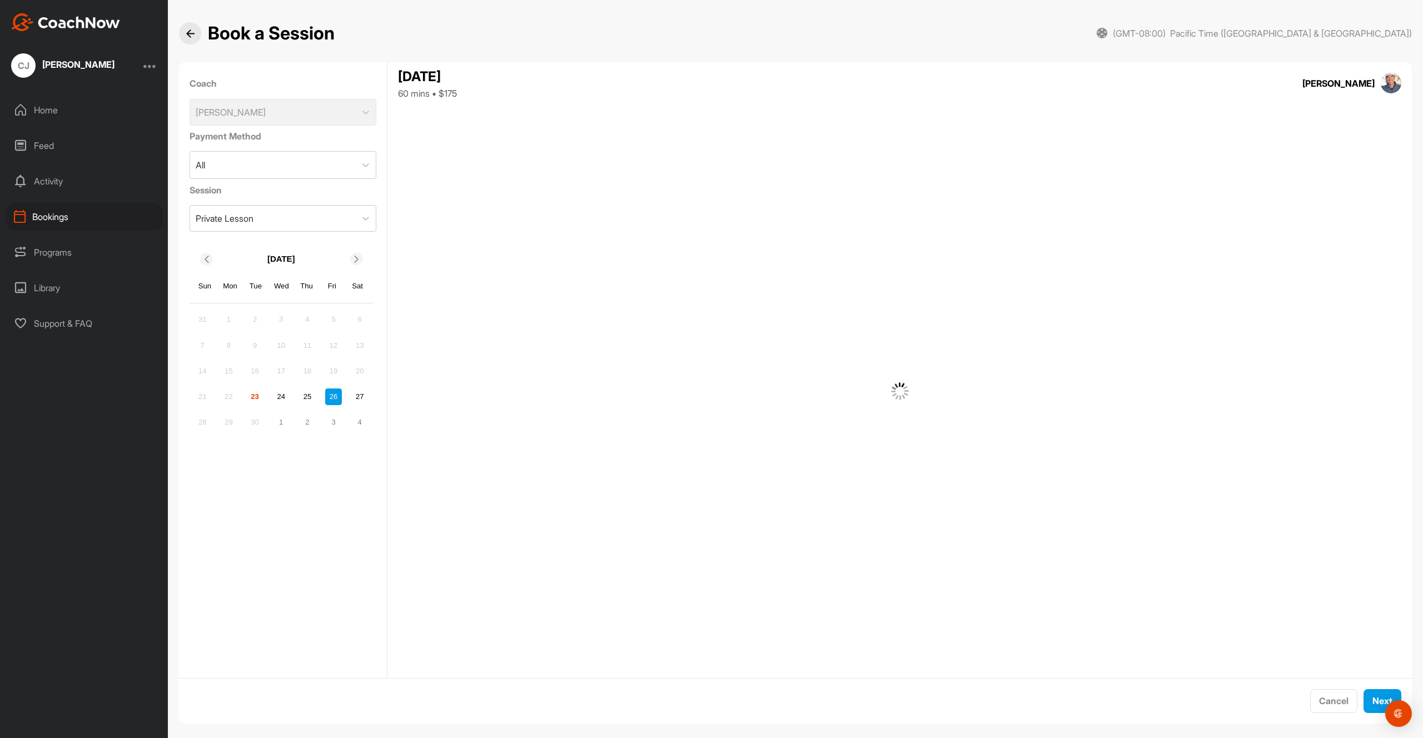
scroll to position [11, 0]
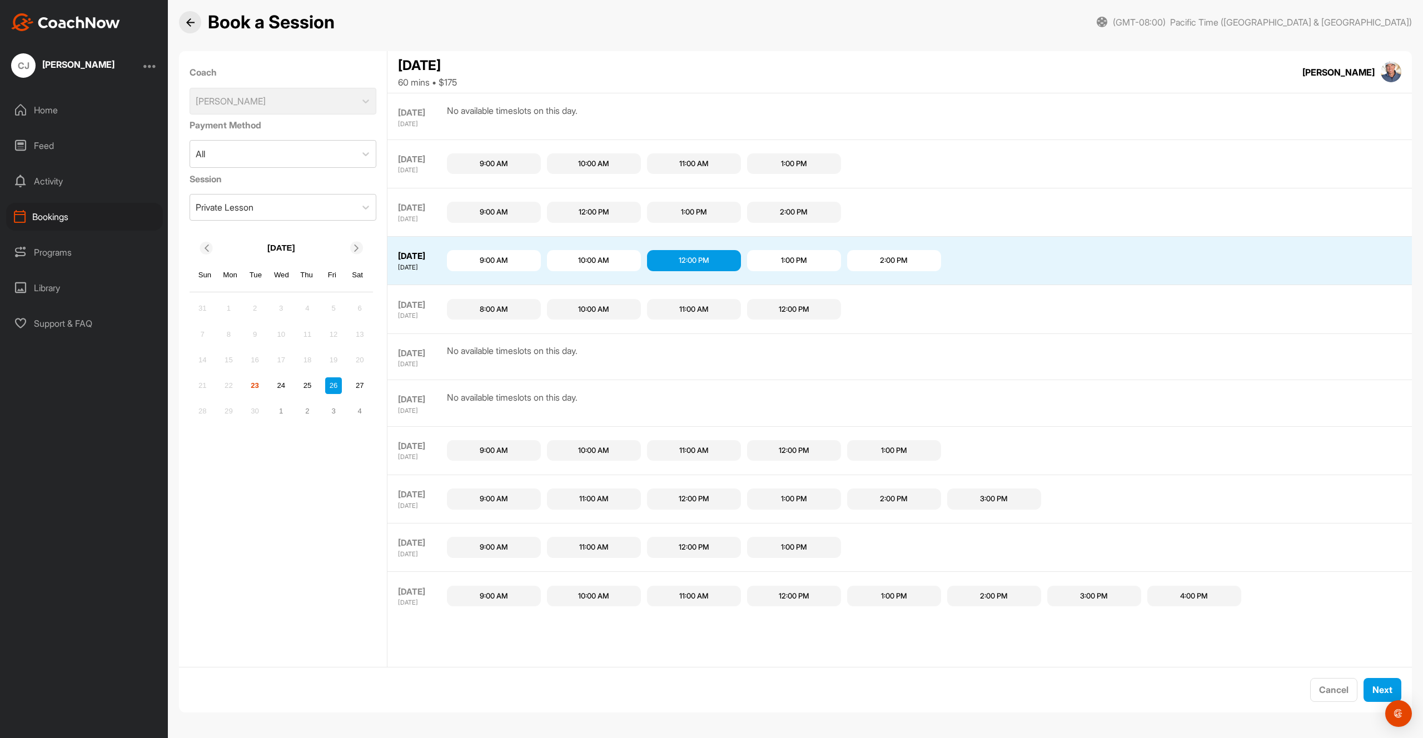
click at [354, 246] on icon at bounding box center [356, 248] width 7 height 7
click at [303, 335] on div "9" at bounding box center [307, 334] width 17 height 17
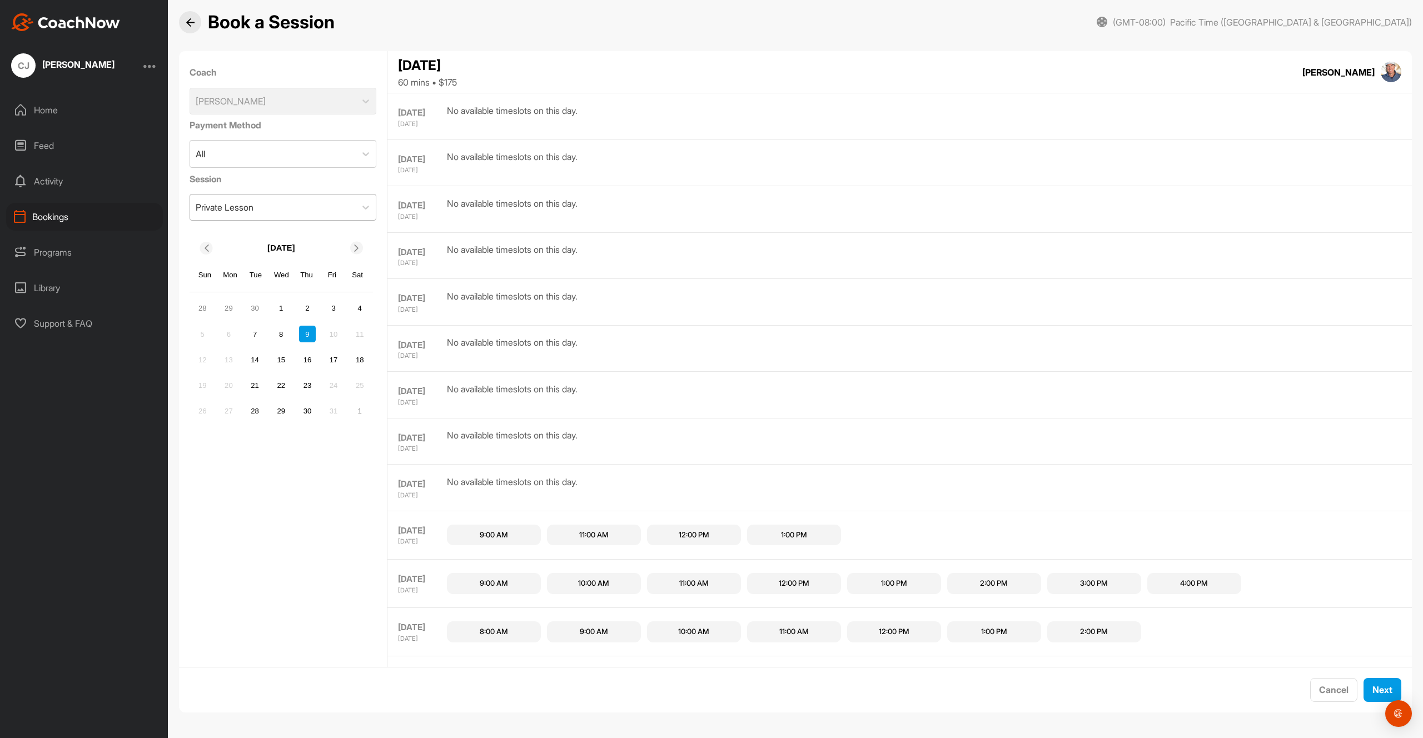
scroll to position [68, 0]
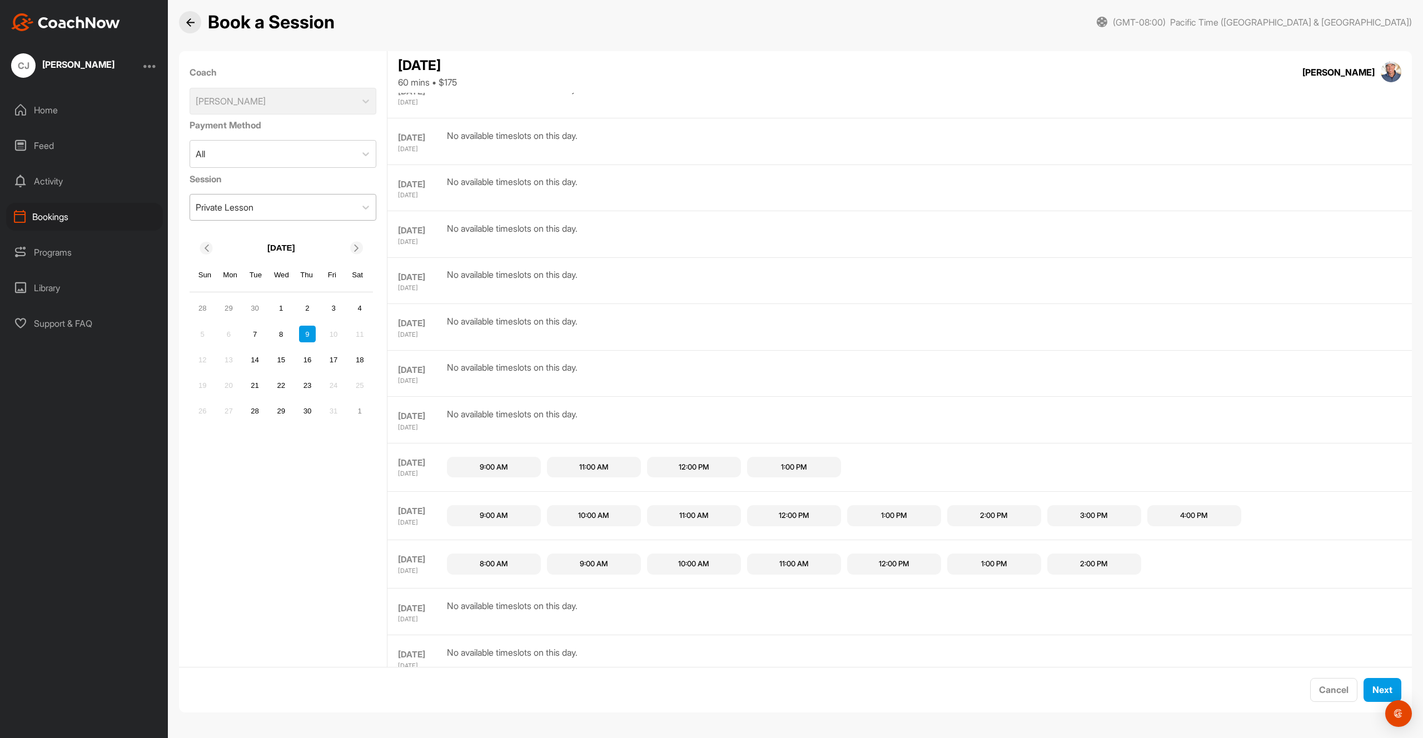
click at [296, 206] on div "Private Lesson" at bounding box center [273, 208] width 166 height 26
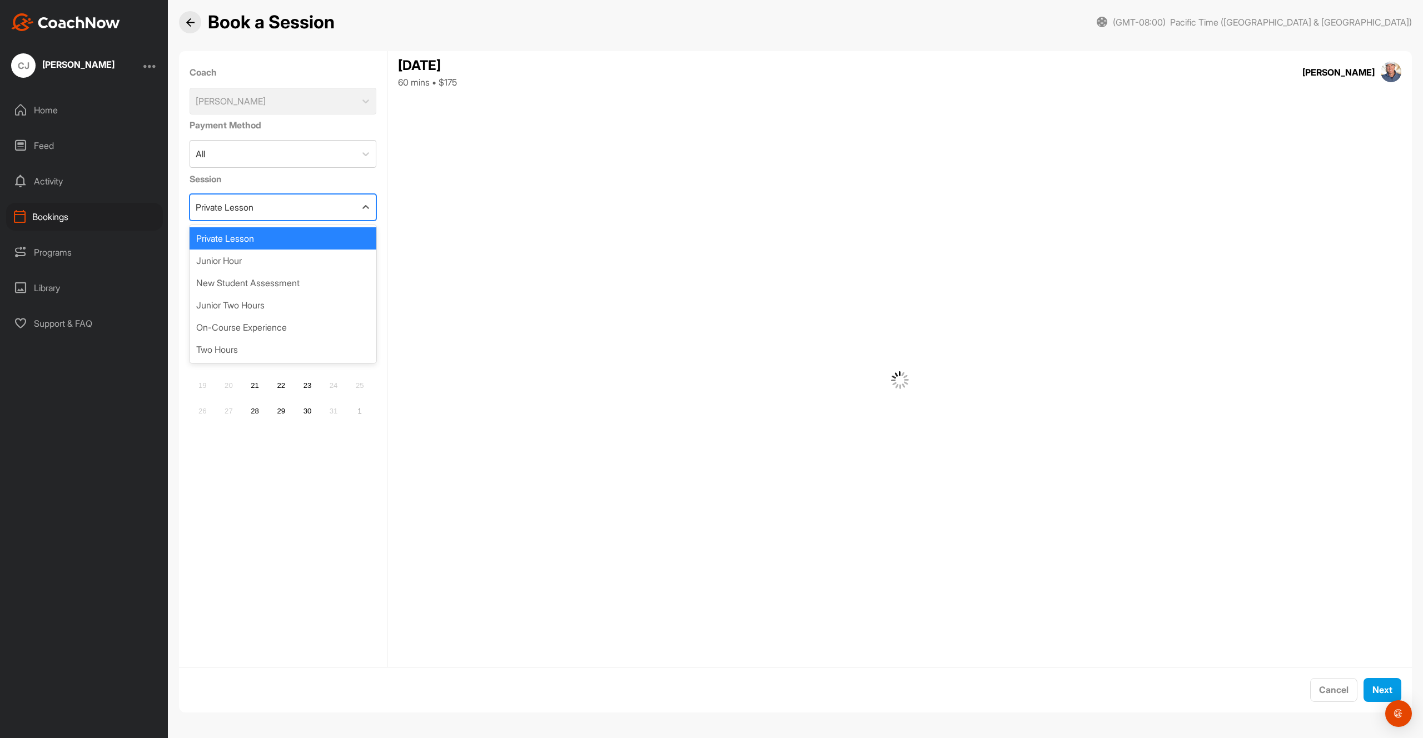
scroll to position [0, 0]
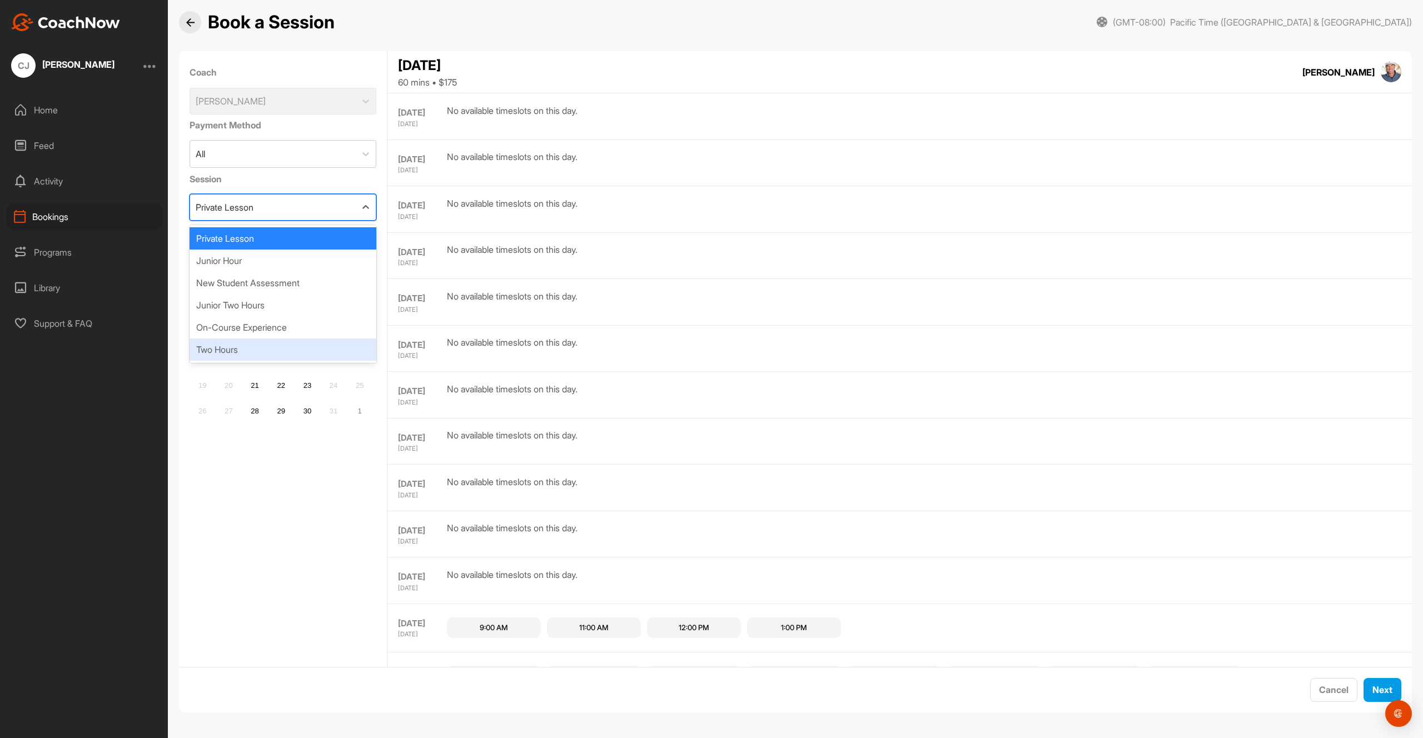
click at [272, 342] on div "Two Hours" at bounding box center [283, 349] width 187 height 22
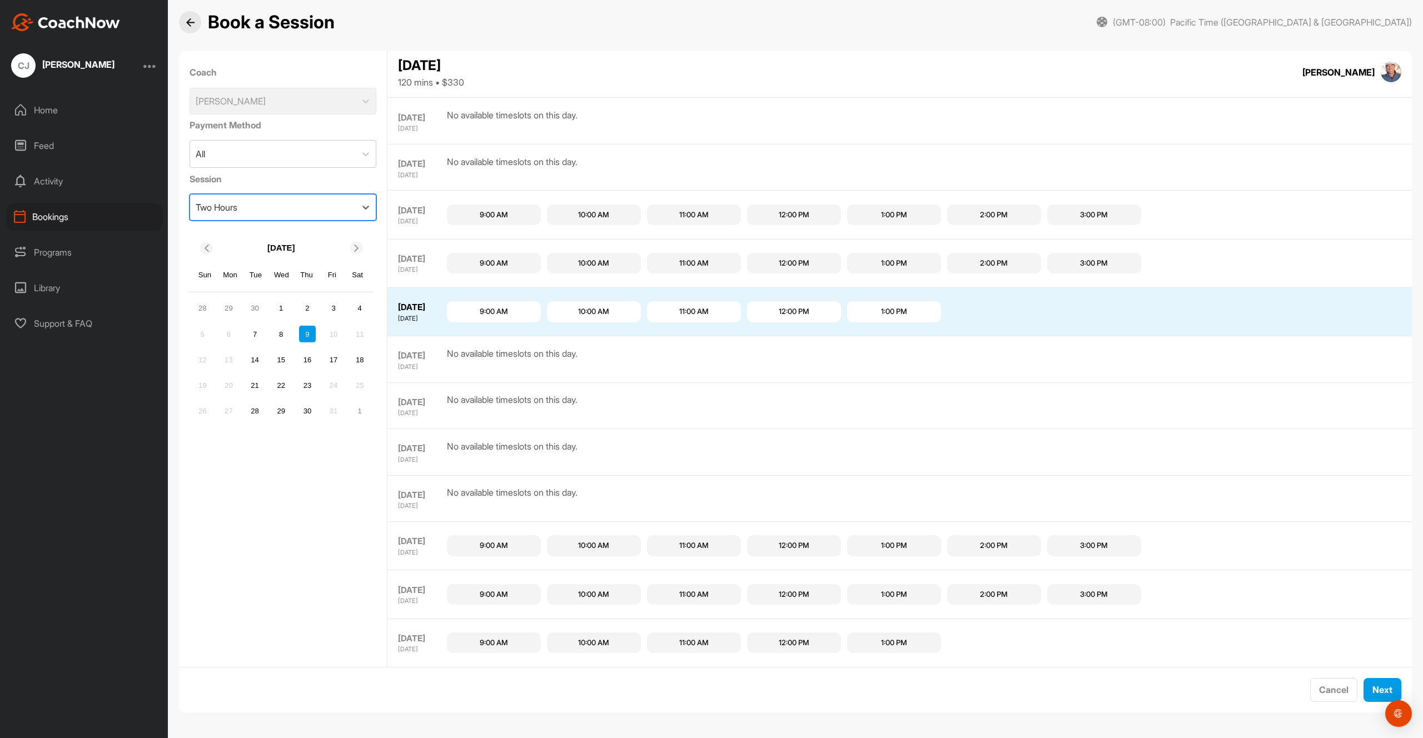
scroll to position [407, 0]
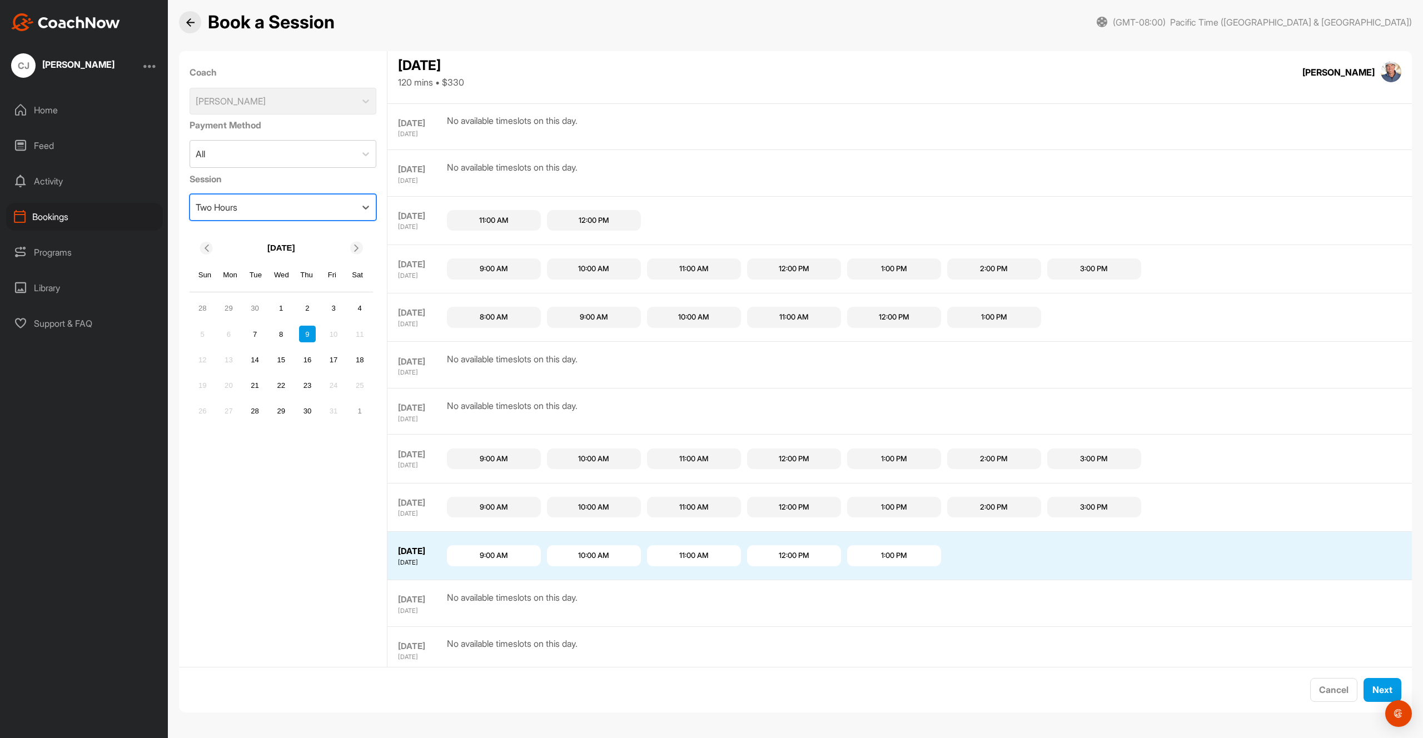
click at [699, 455] on div "11:00 AM" at bounding box center [693, 458] width 29 height 11
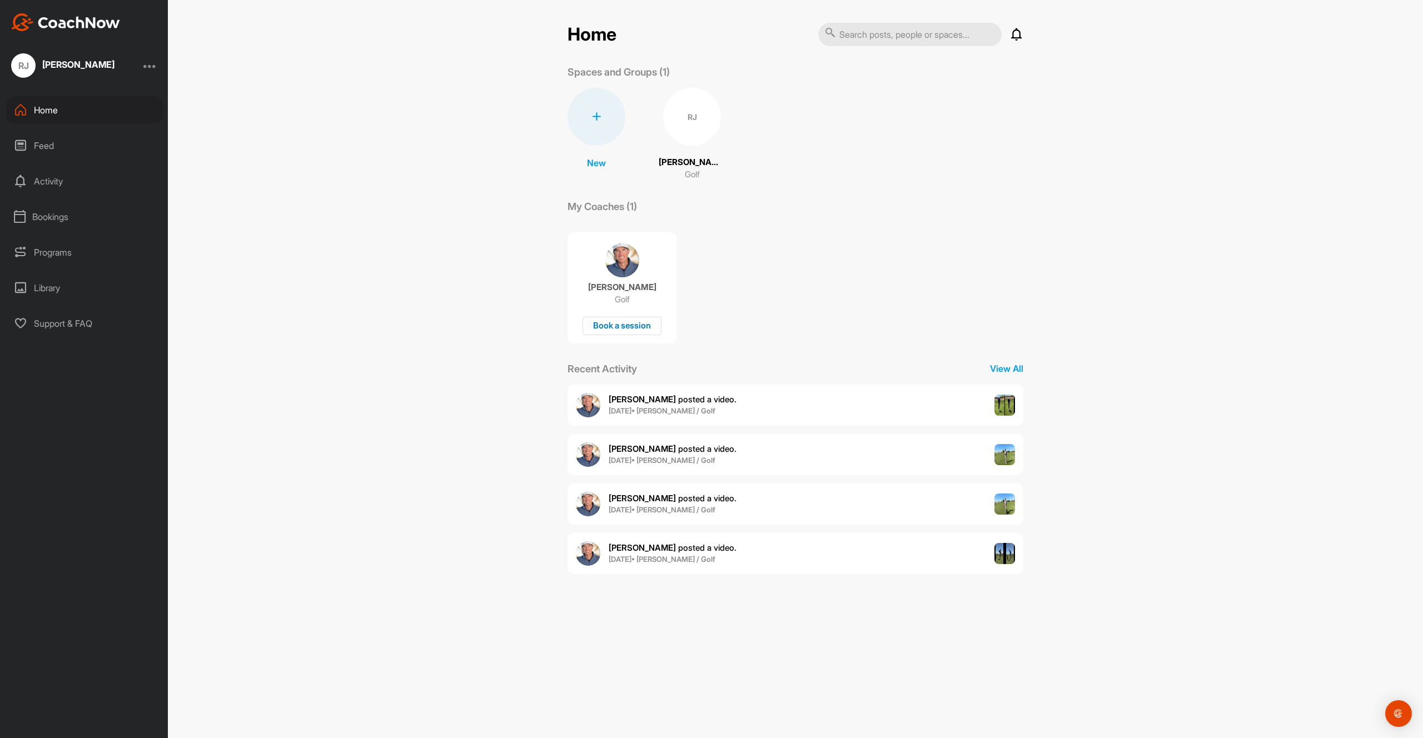
click at [623, 322] on div "Book a session" at bounding box center [621, 326] width 79 height 18
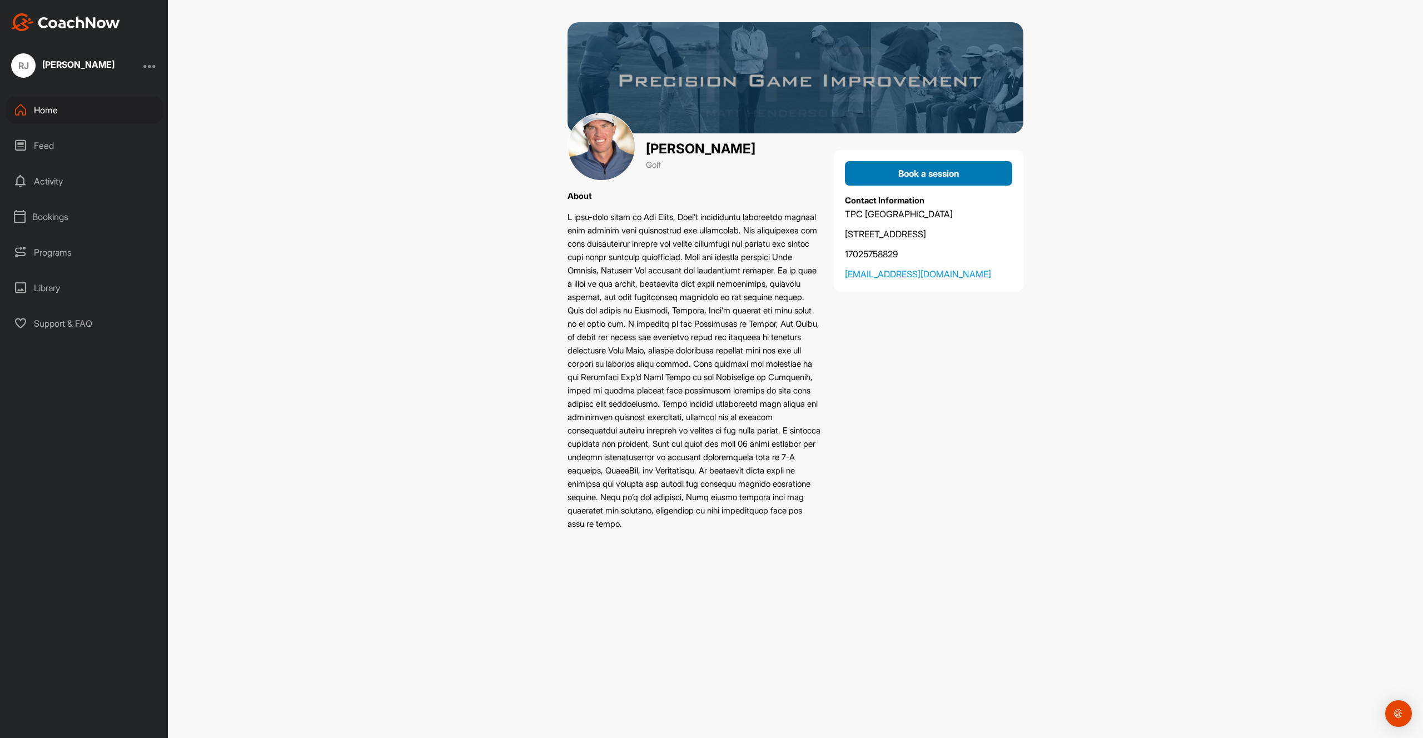
click at [895, 163] on button "Book a session" at bounding box center [928, 173] width 167 height 24
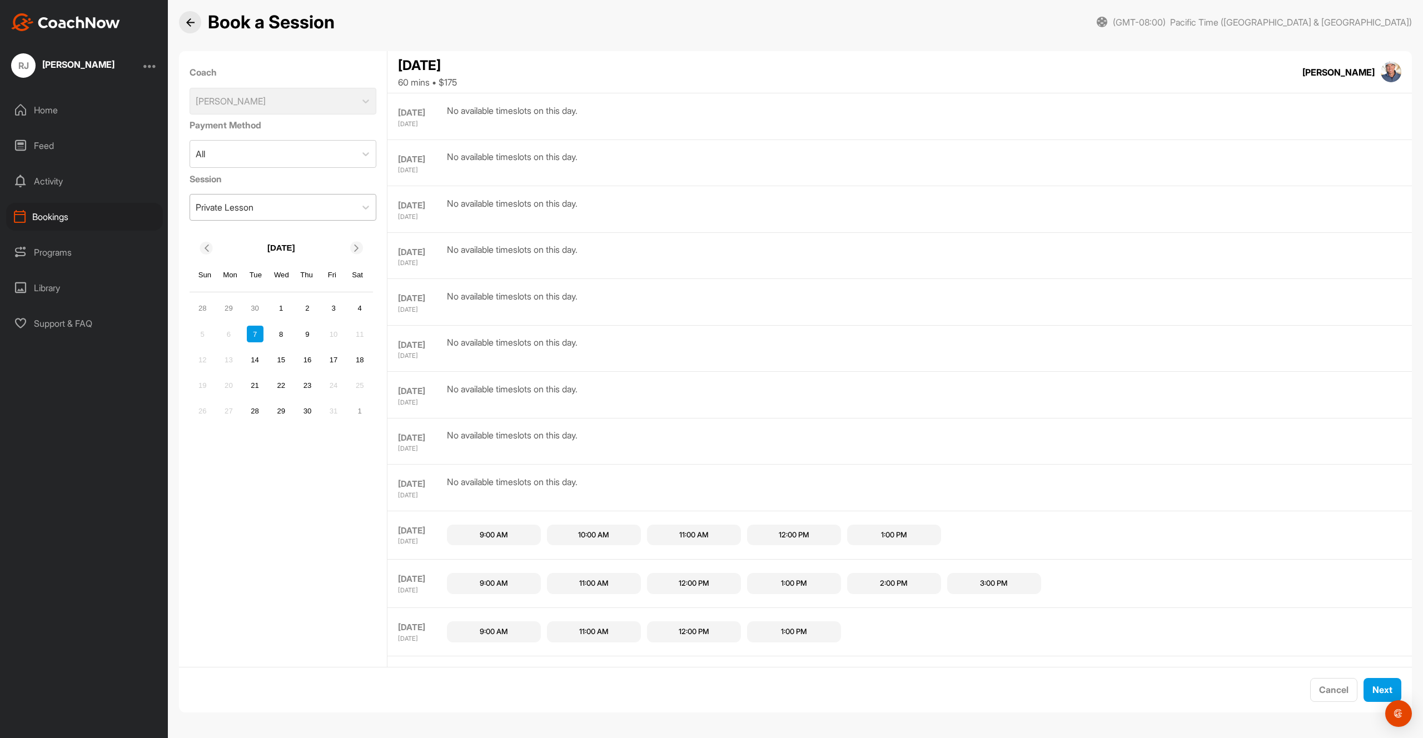
click at [270, 210] on div "Private Lesson" at bounding box center [273, 208] width 166 height 26
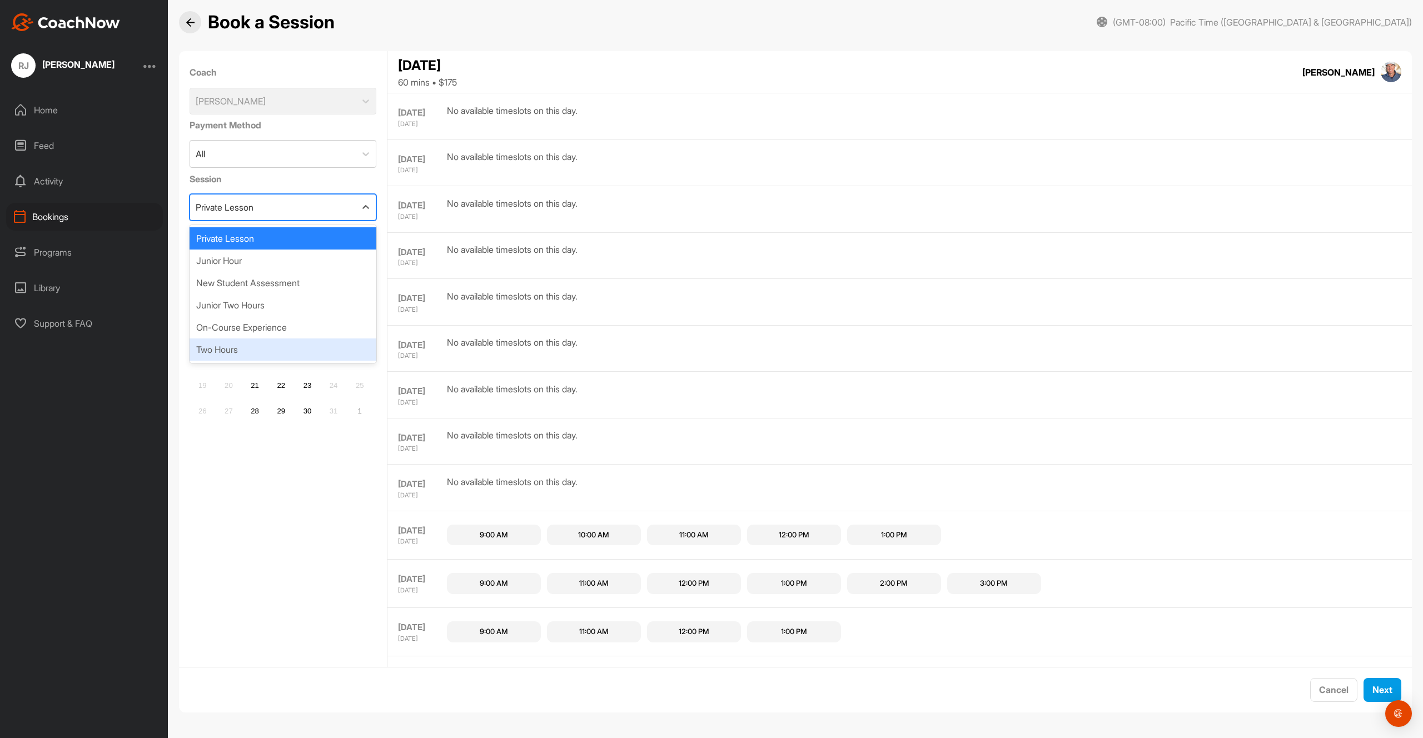
click at [259, 343] on div "Two Hours" at bounding box center [283, 349] width 187 height 22
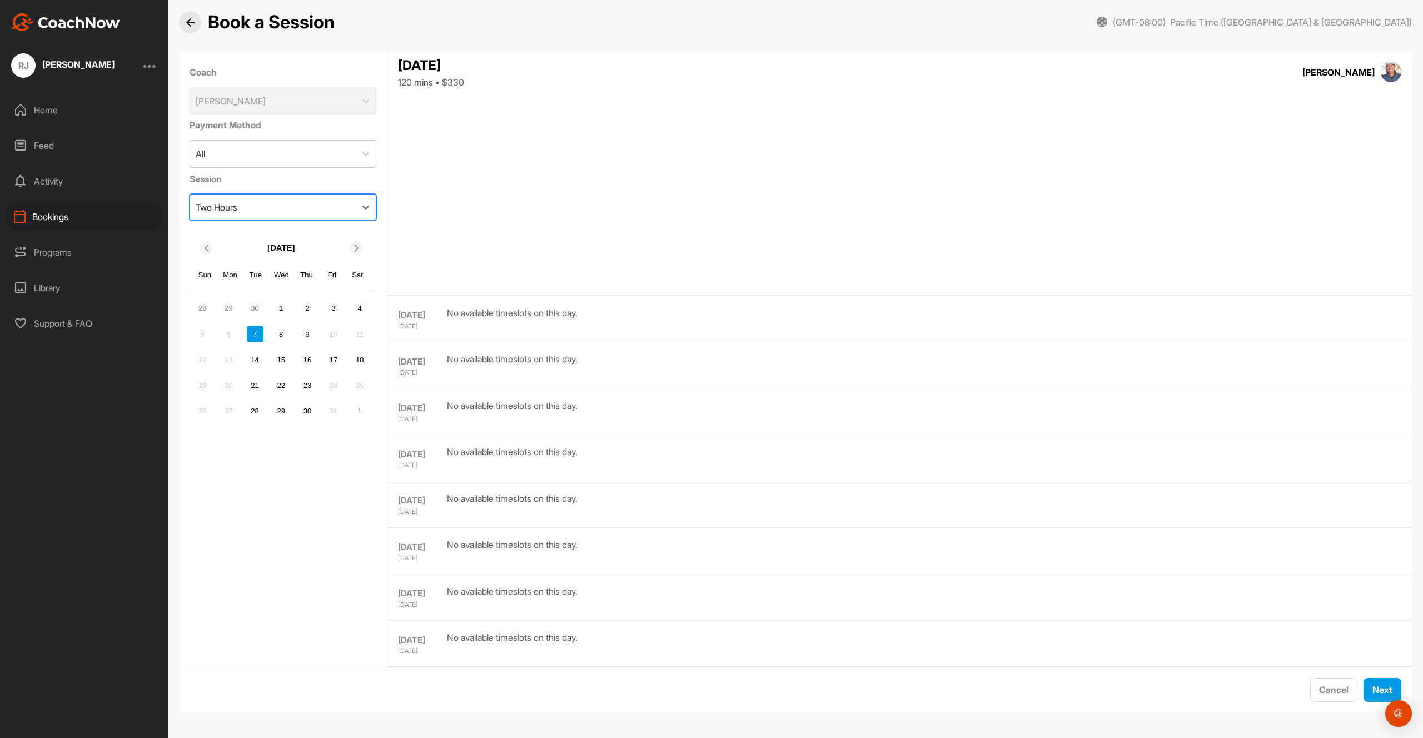
click at [353, 246] on icon at bounding box center [356, 248] width 7 height 7
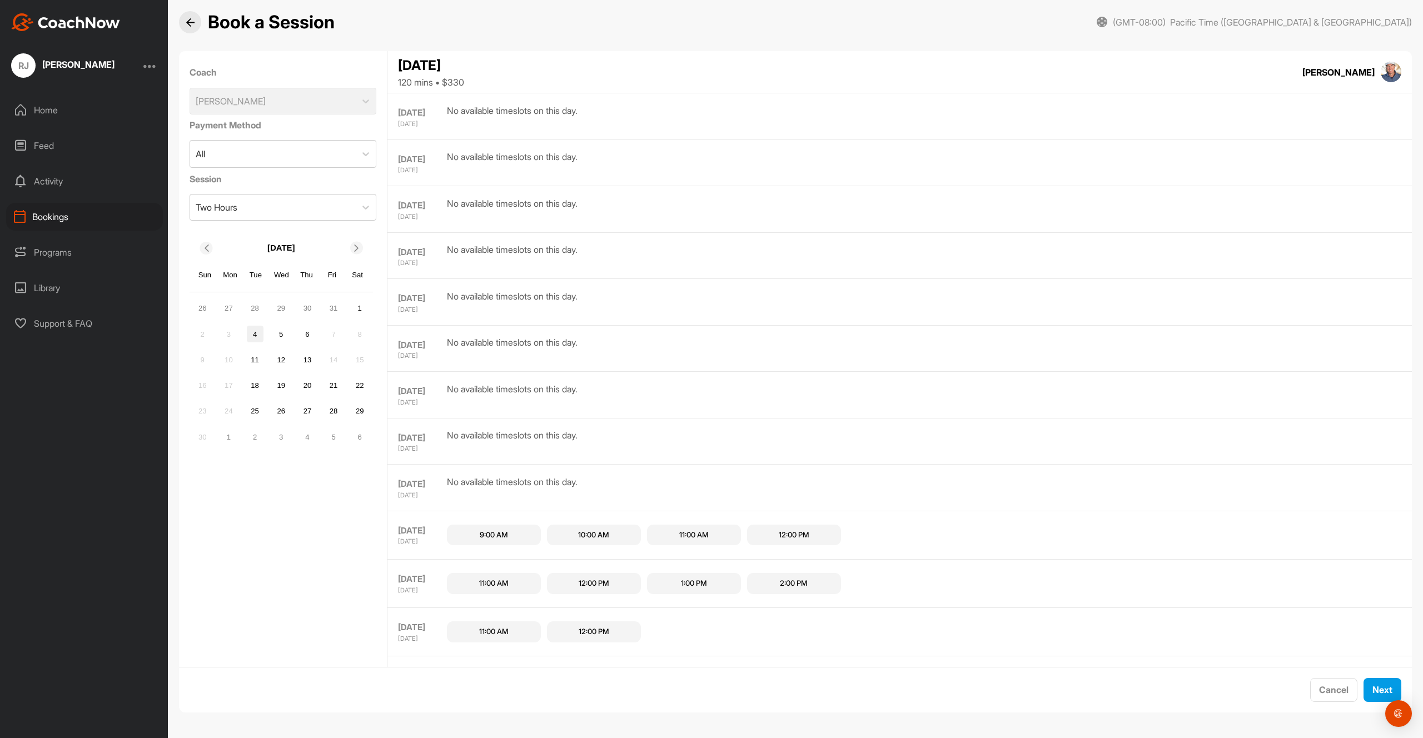
click at [253, 333] on div "4" at bounding box center [255, 334] width 17 height 17
click at [276, 340] on div "5" at bounding box center [281, 334] width 17 height 17
click at [307, 213] on div "Two Hours" at bounding box center [273, 208] width 166 height 26
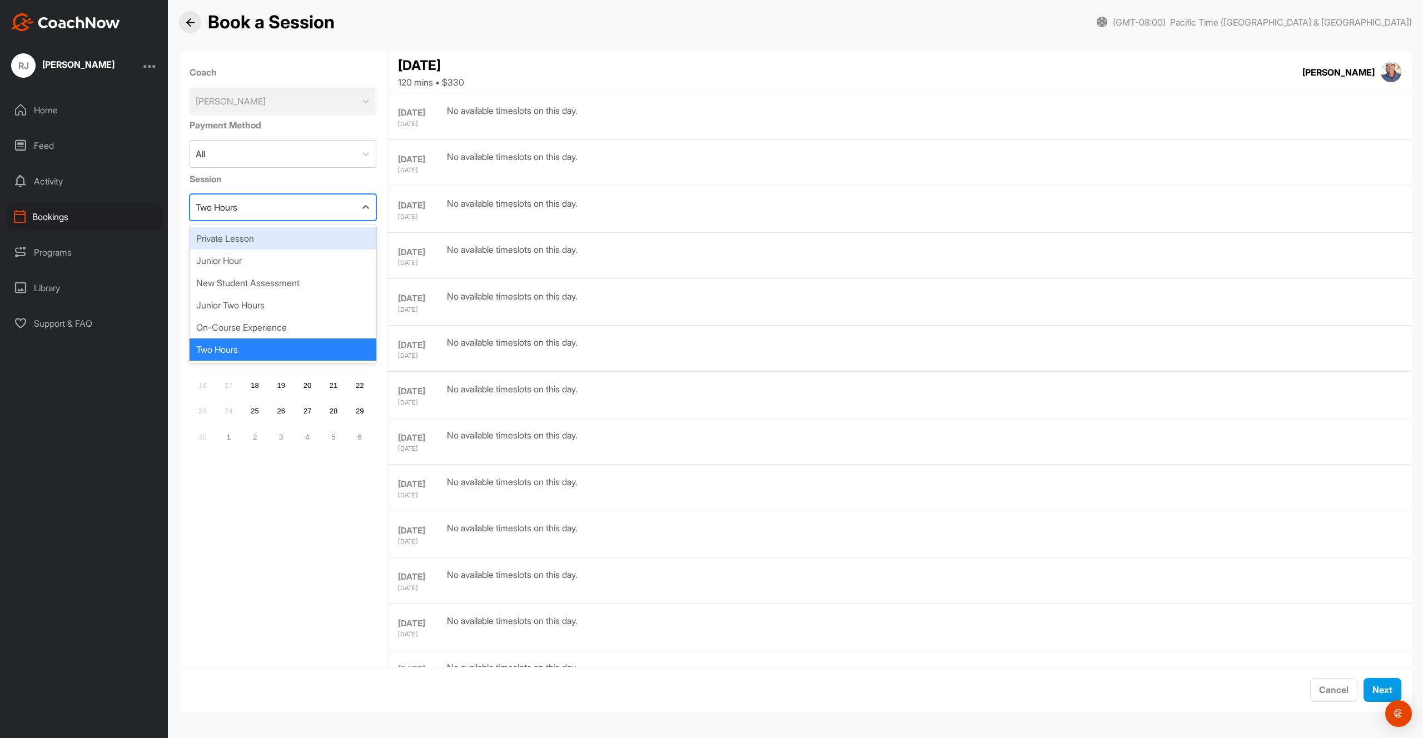
click at [286, 239] on div "Private Lesson" at bounding box center [283, 238] width 187 height 22
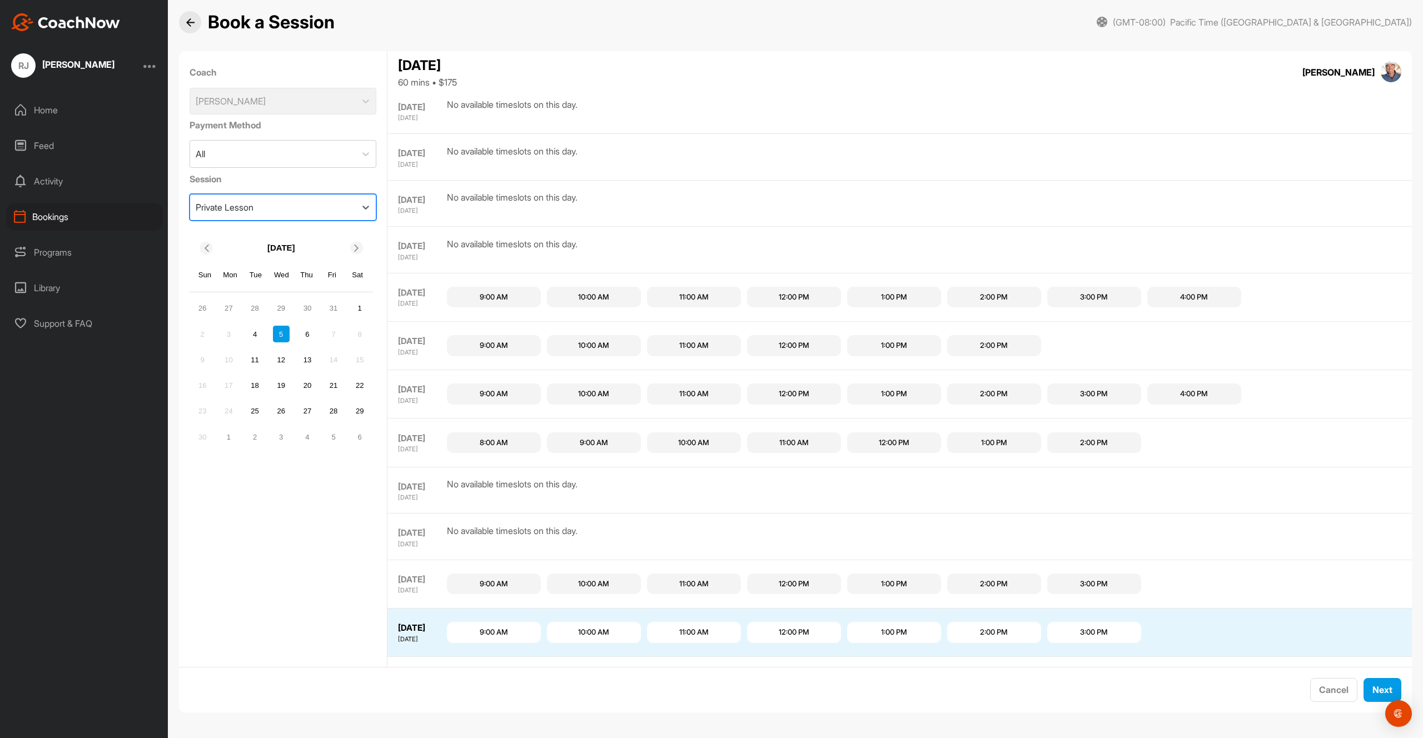
scroll to position [1074, 0]
click at [587, 294] on div "10:00 AM" at bounding box center [593, 296] width 31 height 11
